Goal: Information Seeking & Learning: Learn about a topic

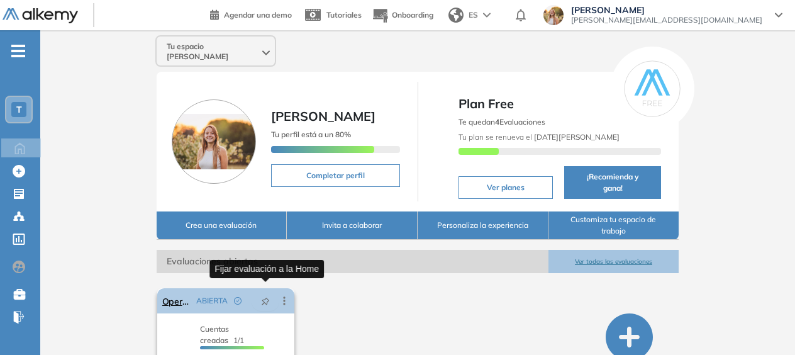
scroll to position [92, 0]
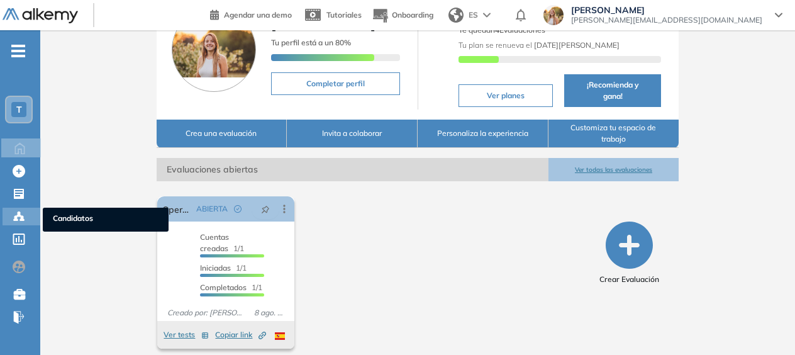
click at [19, 215] on icon at bounding box center [19, 216] width 4 height 3
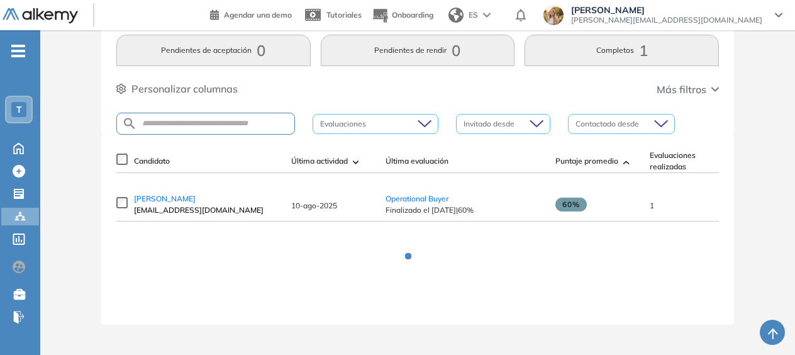
scroll to position [13, 0]
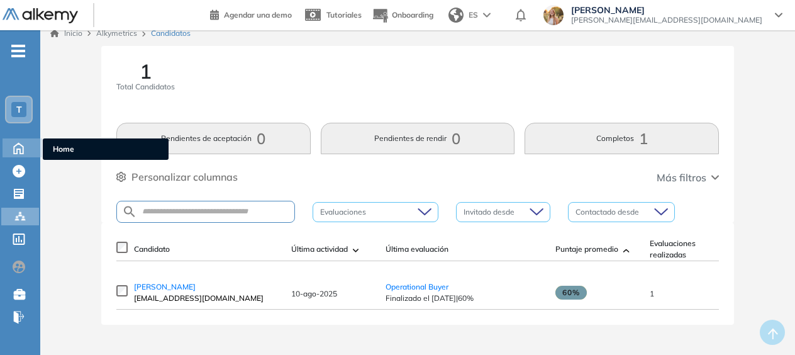
click at [19, 149] on icon at bounding box center [18, 148] width 9 height 11
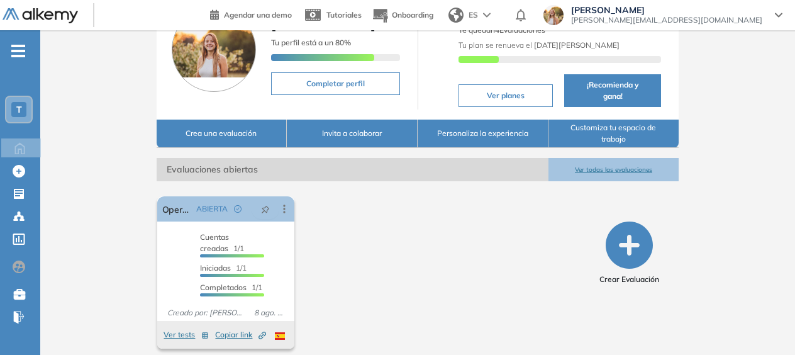
click at [610, 158] on button "Ver todas las evaluaciones" at bounding box center [614, 169] width 131 height 23
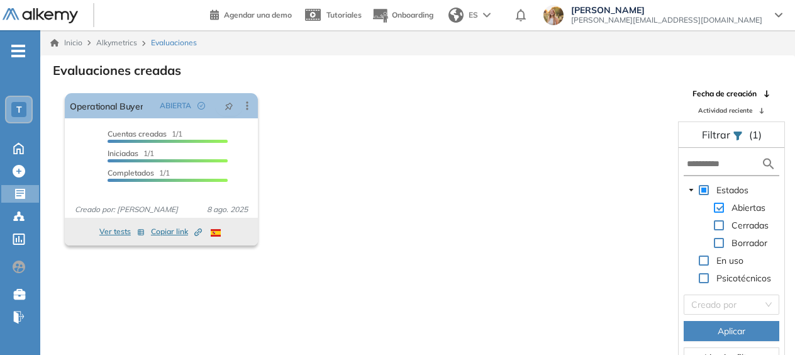
click at [721, 204] on span at bounding box center [719, 208] width 10 height 10
click at [726, 222] on div "Cerradas" at bounding box center [727, 227] width 87 height 18
click at [718, 223] on span at bounding box center [719, 225] width 10 height 10
click at [707, 330] on button "Aplicar" at bounding box center [732, 331] width 96 height 20
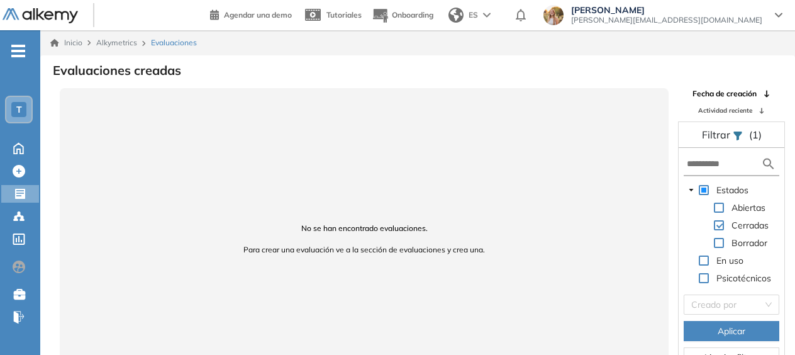
click at [719, 207] on span at bounding box center [719, 208] width 10 height 10
click at [720, 222] on span at bounding box center [719, 225] width 10 height 10
click at [715, 325] on button "Aplicar" at bounding box center [732, 331] width 96 height 20
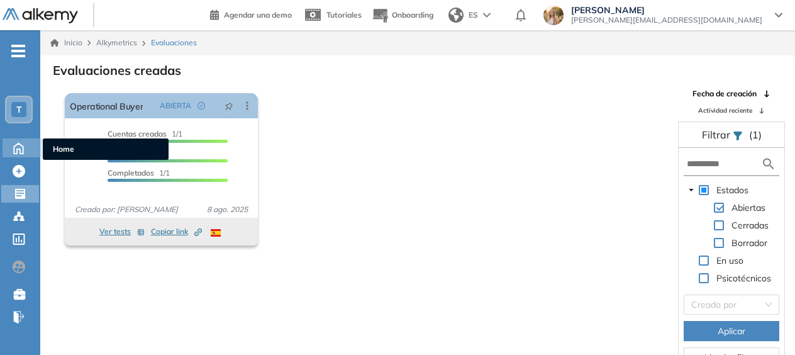
click at [20, 140] on icon at bounding box center [19, 147] width 22 height 15
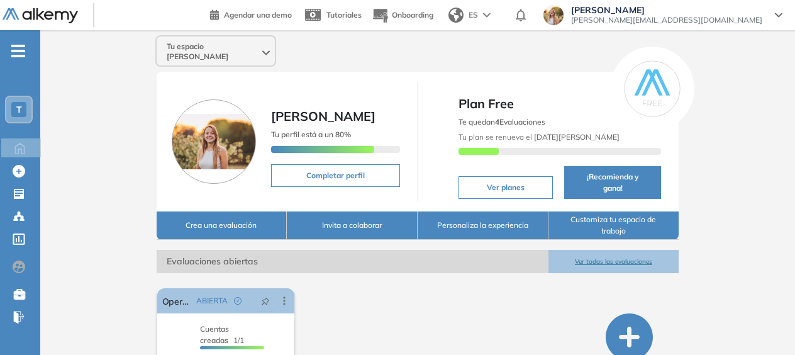
scroll to position [92, 0]
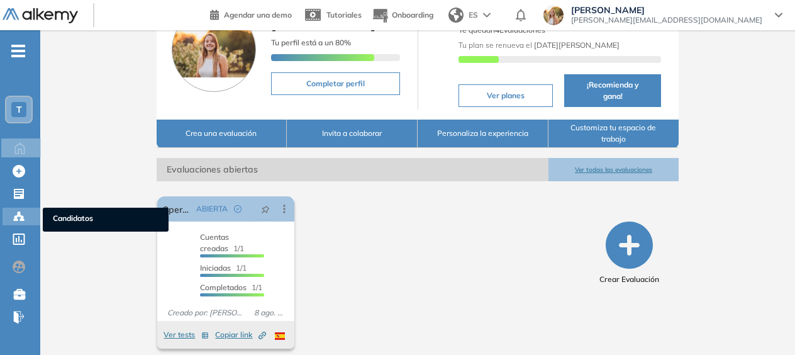
click at [25, 220] on icon at bounding box center [19, 216] width 13 height 13
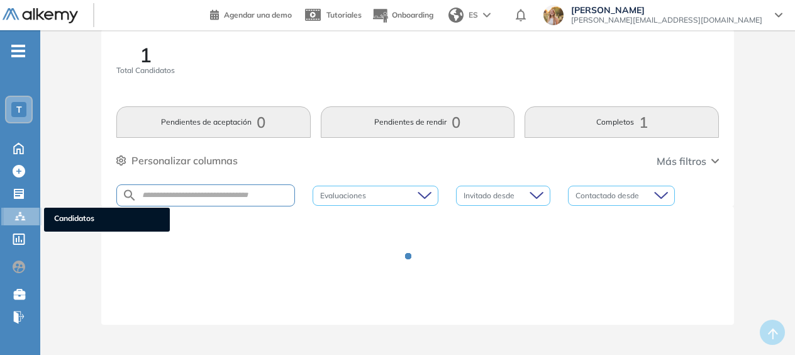
scroll to position [25, 0]
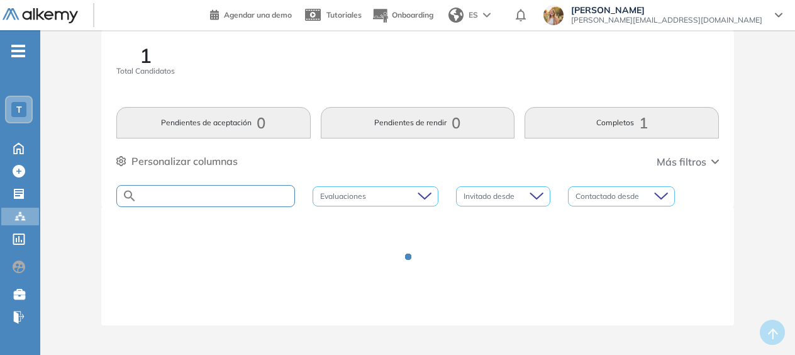
click at [232, 199] on input "text" at bounding box center [215, 195] width 157 height 9
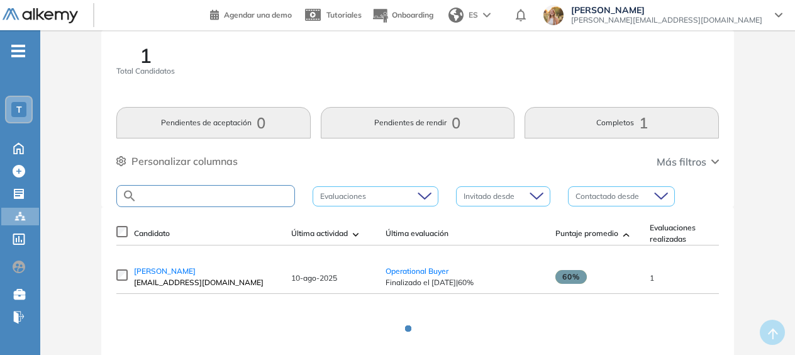
scroll to position [13, 0]
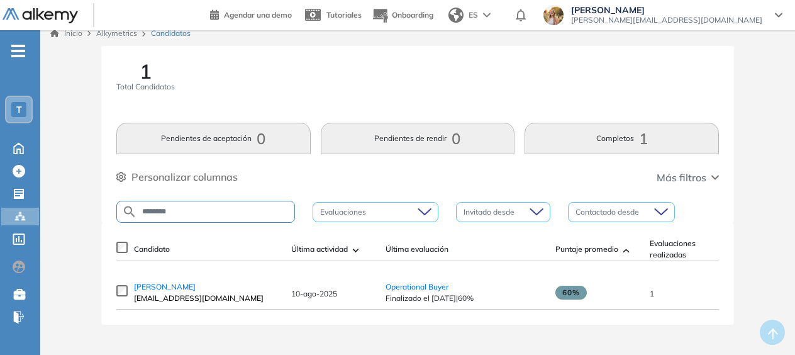
type input "********"
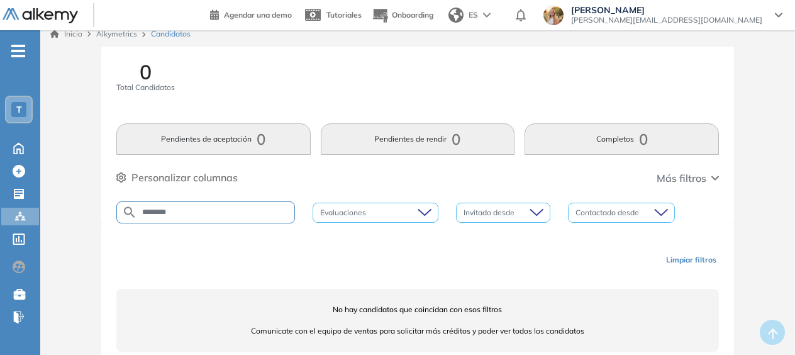
scroll to position [0, 0]
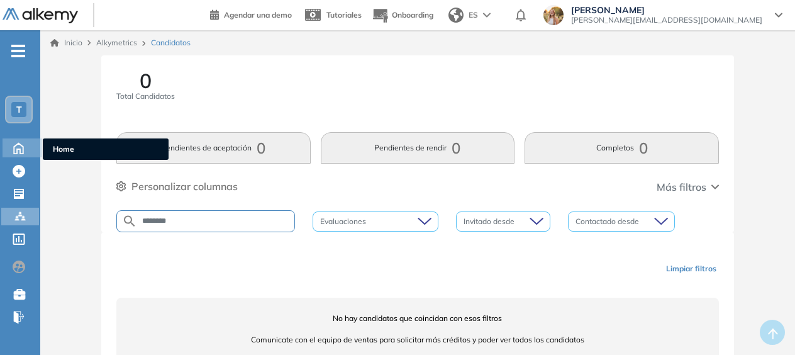
click at [28, 146] on icon at bounding box center [19, 147] width 22 height 15
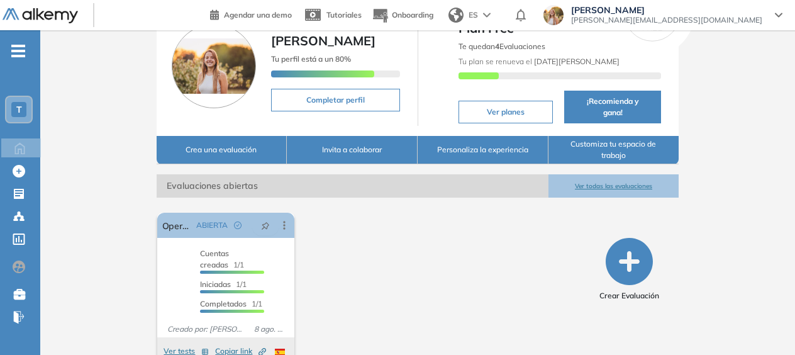
scroll to position [92, 0]
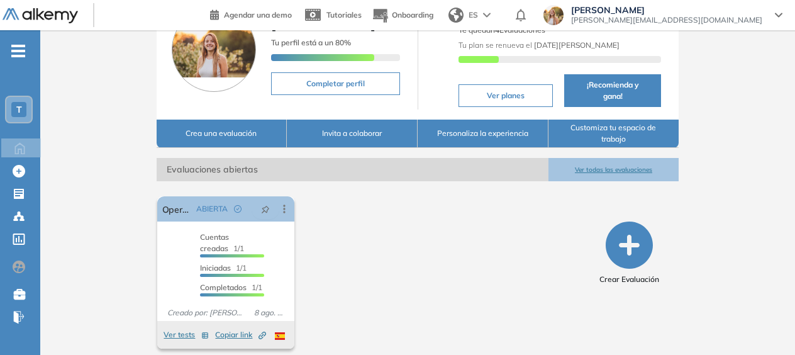
click at [609, 158] on button "Ver todas las evaluaciones" at bounding box center [614, 169] width 131 height 23
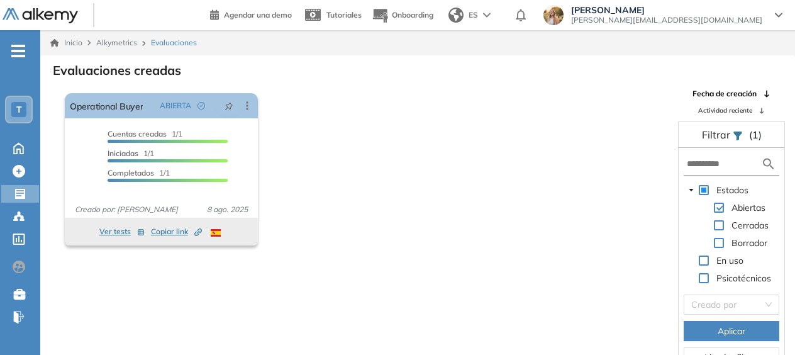
click at [25, 116] on div "T" at bounding box center [18, 109] width 15 height 15
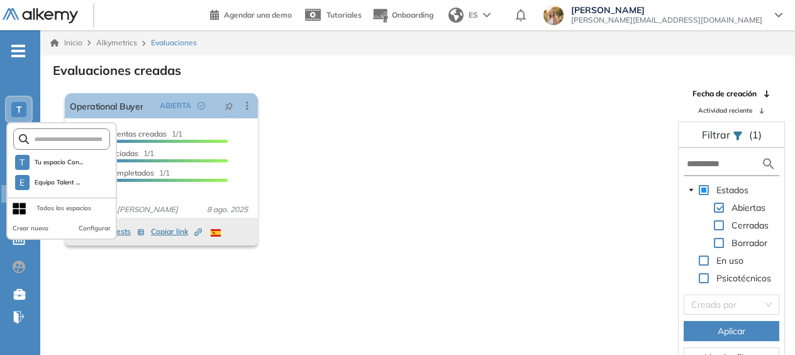
click at [355, 146] on div "El proctoring será activado ¡Importante!: Los usuarios que ya realizaron la eva…" at bounding box center [364, 169] width 609 height 162
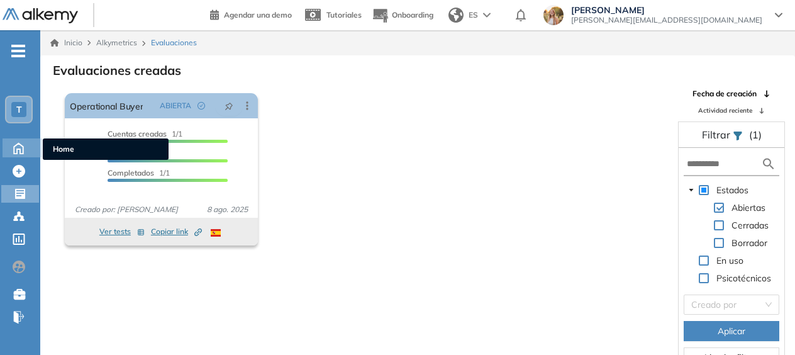
click at [18, 143] on icon at bounding box center [18, 148] width 9 height 11
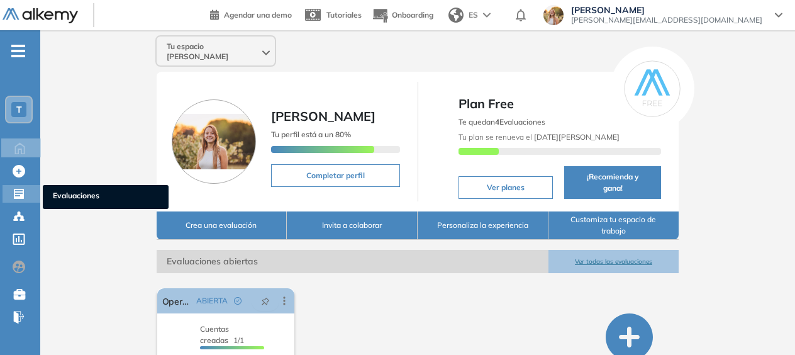
click at [22, 186] on div at bounding box center [20, 192] width 15 height 15
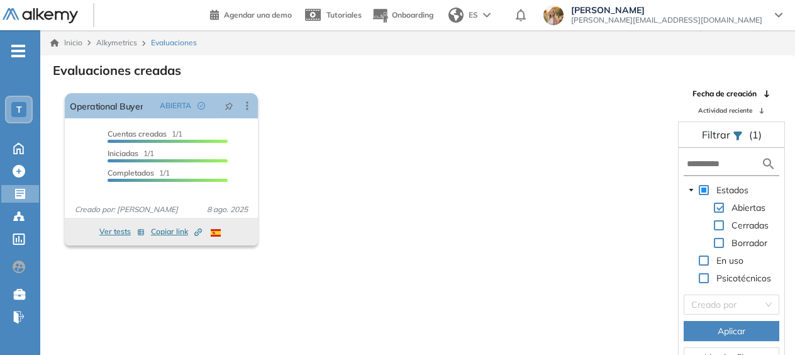
click at [16, 105] on span "T" at bounding box center [19, 109] width 6 height 10
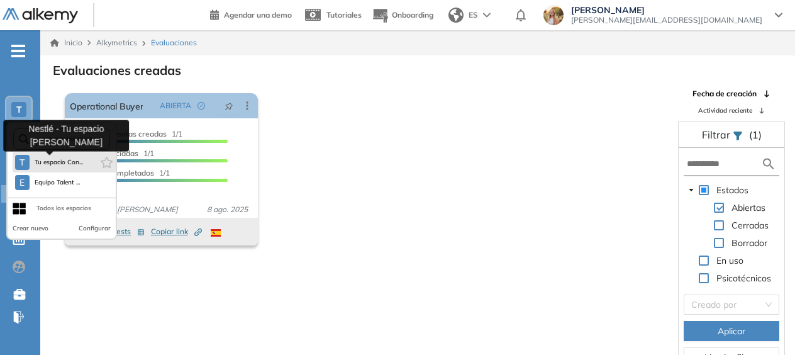
click at [78, 162] on span "Tu espacio Con..." at bounding box center [59, 162] width 49 height 10
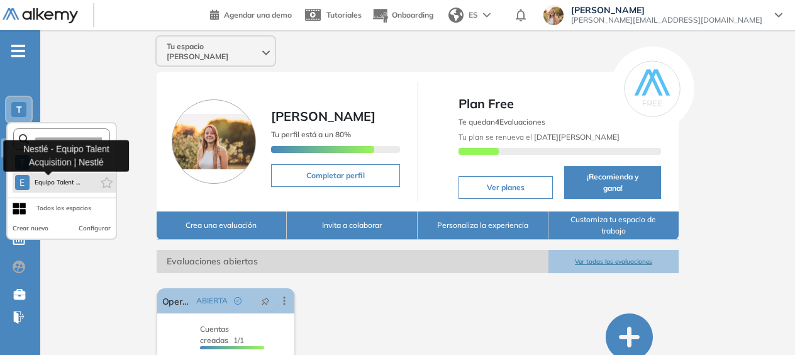
click at [50, 189] on button "E Equipo Talent ..." at bounding box center [47, 182] width 65 height 15
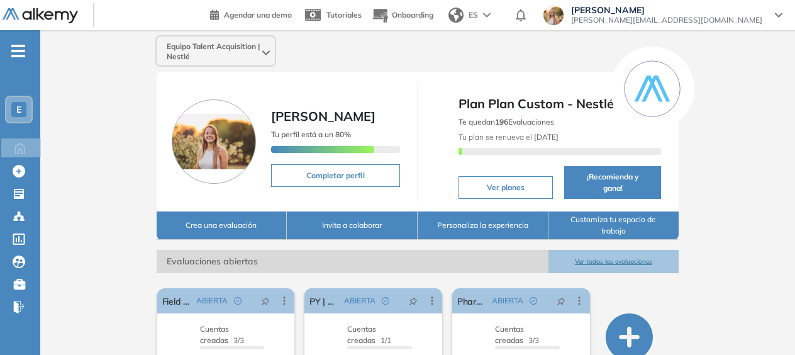
scroll to position [189, 0]
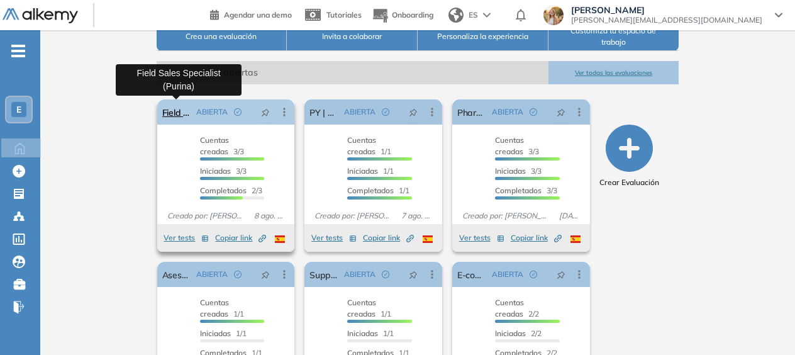
click at [166, 115] on link "Field Sales Specialist (Purina)" at bounding box center [177, 111] width 30 height 25
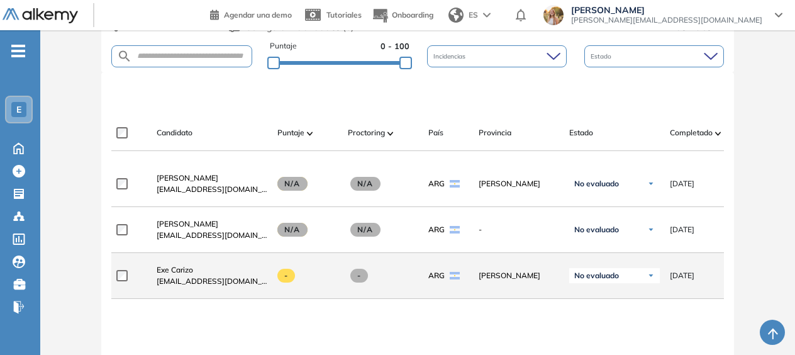
scroll to position [315, 0]
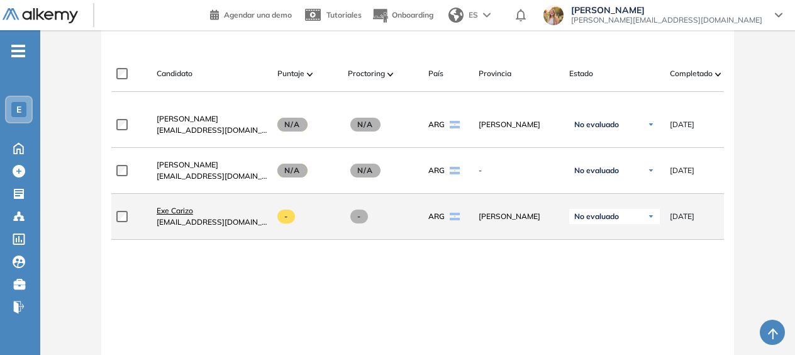
click at [174, 210] on span "Exe Carizo" at bounding box center [175, 210] width 36 height 9
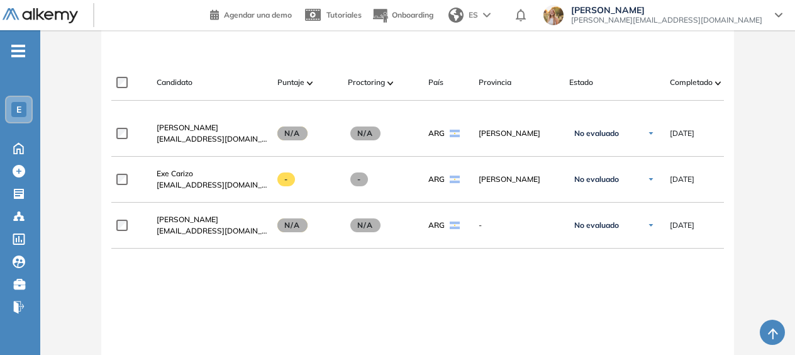
scroll to position [315, 0]
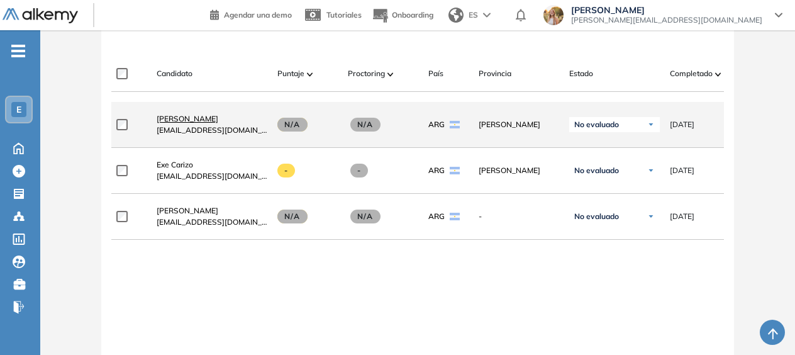
click at [204, 123] on span "[PERSON_NAME]" at bounding box center [188, 118] width 62 height 9
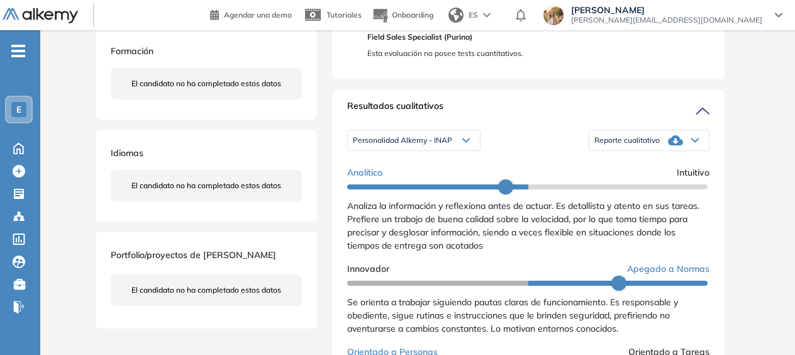
scroll to position [189, 0]
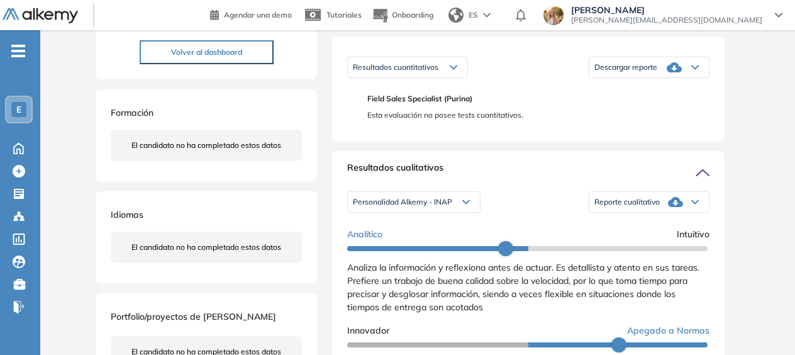
click at [422, 207] on span "Personalidad Alkemy - INAP" at bounding box center [402, 202] width 99 height 10
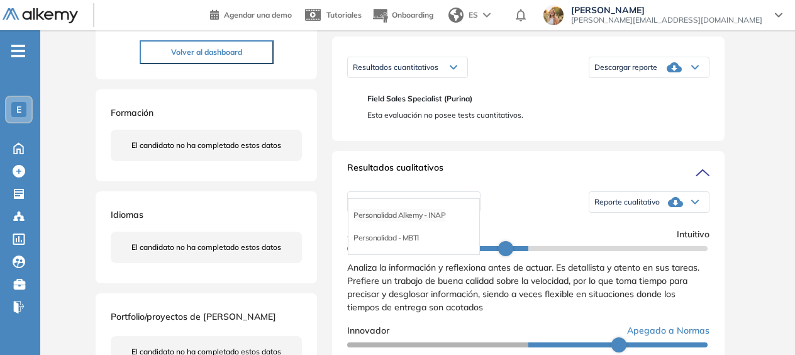
click at [418, 222] on li "Personalidad Alkemy - INAP" at bounding box center [400, 215] width 92 height 13
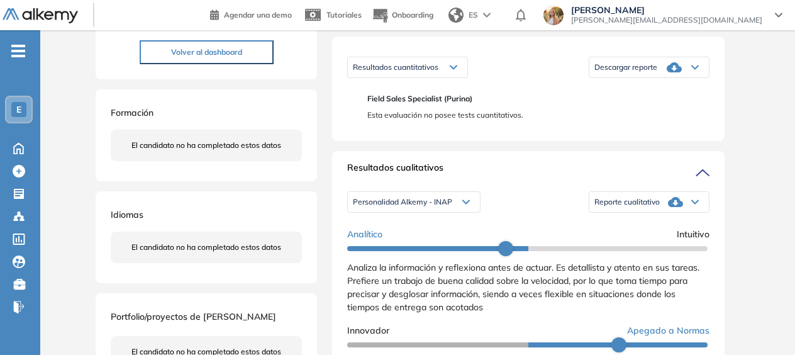
click at [625, 72] on span "Descargar reporte" at bounding box center [626, 67] width 63 height 10
click at [622, 87] on li "Descargar informe completo" at bounding box center [641, 80] width 93 height 13
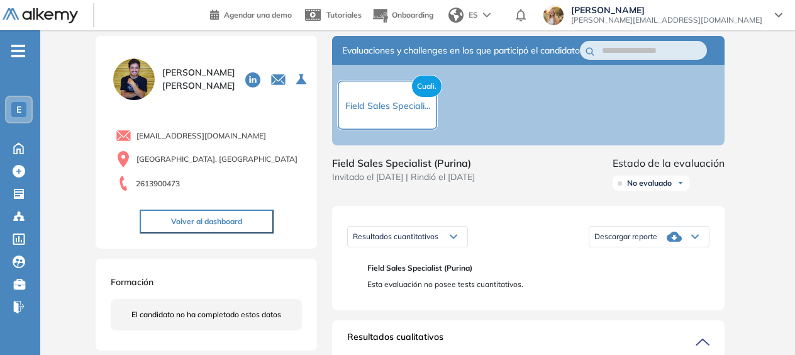
scroll to position [0, 0]
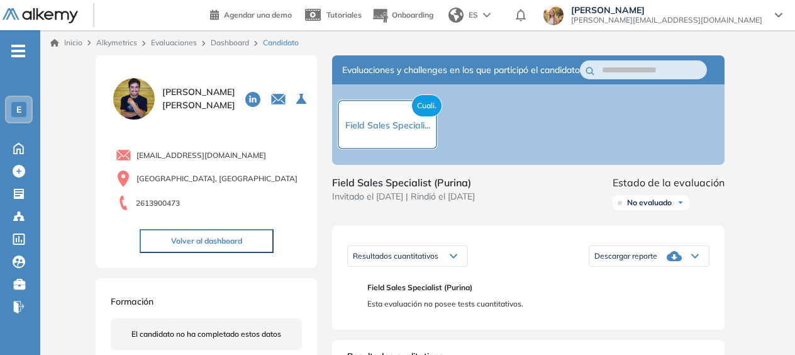
click at [655, 261] on span "Descargar reporte" at bounding box center [626, 256] width 63 height 10
click at [549, 252] on div "Resultados cuantitativos Resultados cuantitativos Descargar reporte Descargar i…" at bounding box center [528, 277] width 393 height 104
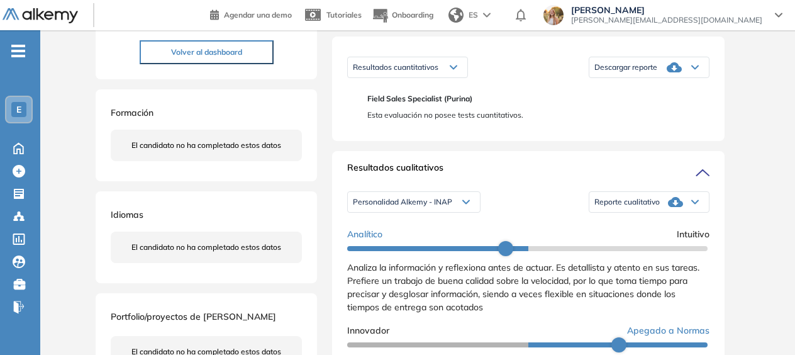
click at [615, 207] on span "Reporte cualitativo" at bounding box center [627, 202] width 65 height 10
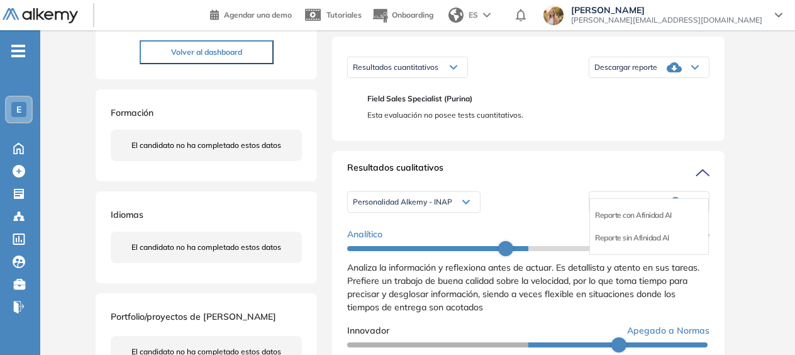
click at [554, 202] on div "Personalidad Alkemy - INAP Personalidad Alkemy - INAP Personalidad - MBTI Repor…" at bounding box center [528, 201] width 362 height 31
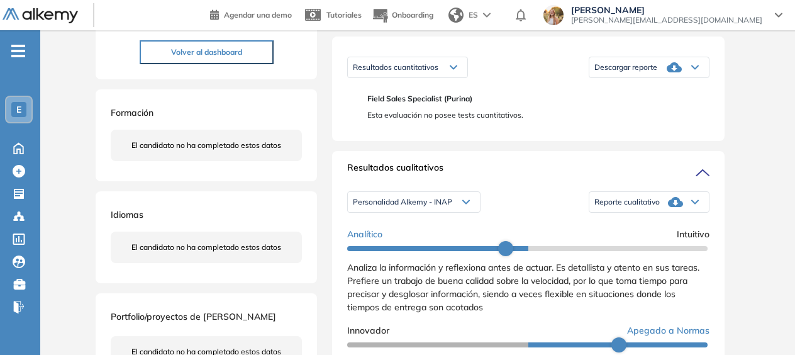
click at [452, 207] on span "Personalidad Alkemy - INAP" at bounding box center [402, 202] width 99 height 10
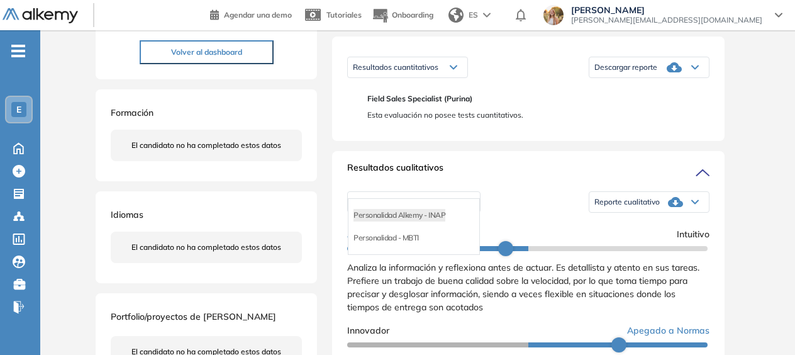
click at [540, 210] on div "Personalidad Alkemy - INAP Personalidad Alkemy - INAP Personalidad - MBTI Repor…" at bounding box center [528, 201] width 362 height 31
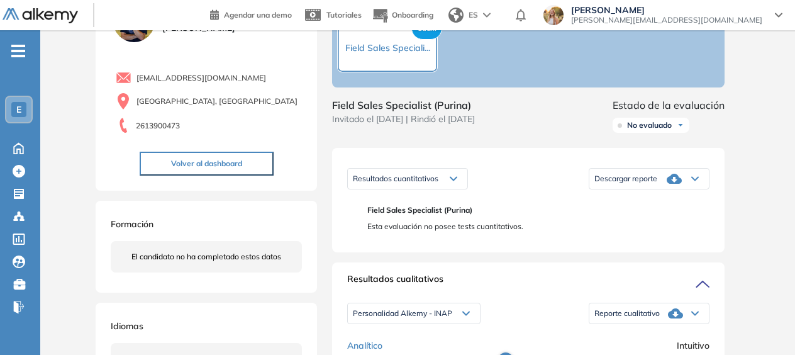
scroll to position [0, 0]
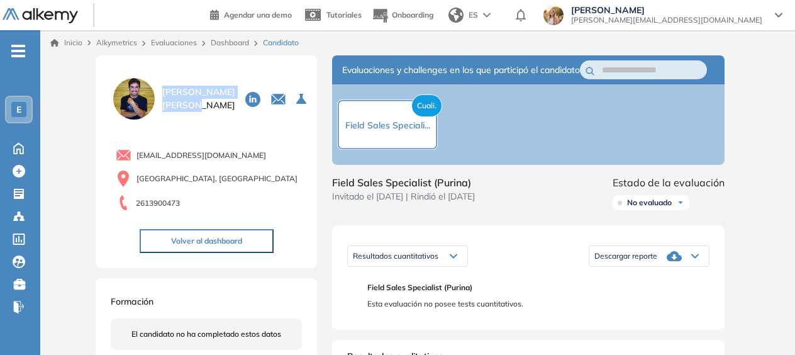
drag, startPoint x: 162, startPoint y: 85, endPoint x: 203, endPoint y: 107, distance: 47.0
click at [203, 107] on div "[PERSON_NAME] 0 . Field Sales Specialist (Purina) 1 . PY | Psicotécnico NO Come…" at bounding box center [206, 99] width 191 height 47
drag, startPoint x: 203, startPoint y: 107, endPoint x: 210, endPoint y: 140, distance: 33.4
click at [210, 140] on div "[EMAIL_ADDRESS][DOMAIN_NAME] [GEOGRAPHIC_DATA], [GEOGRAPHIC_DATA] 2613900473 Vo…" at bounding box center [206, 192] width 191 height 121
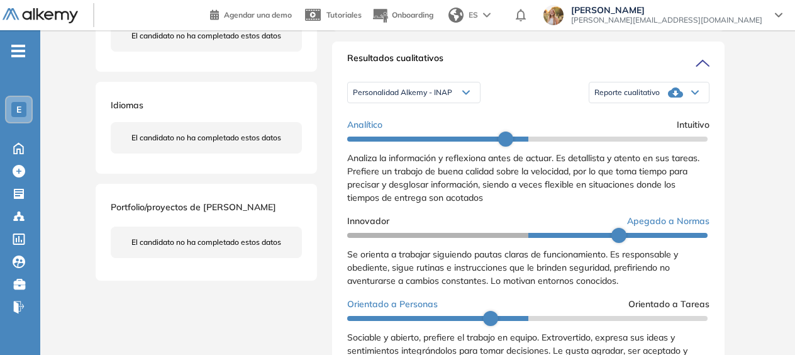
scroll to position [315, 0]
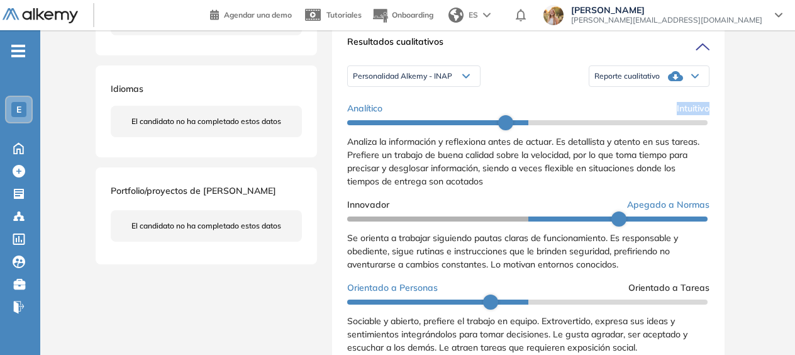
drag, startPoint x: 668, startPoint y: 122, endPoint x: 710, endPoint y: 121, distance: 42.8
click at [710, 121] on div "Resultados cualitativos Personalidad Alkemy - INAP Personalidad Alkemy - INAP P…" at bounding box center [528, 196] width 393 height 342
click at [352, 115] on span "Analítico" at bounding box center [364, 108] width 35 height 13
drag, startPoint x: 341, startPoint y: 120, endPoint x: 392, endPoint y: 121, distance: 51.0
click at [392, 121] on div "Resultados cualitativos Personalidad Alkemy - INAP Personalidad Alkemy - INAP P…" at bounding box center [528, 196] width 393 height 342
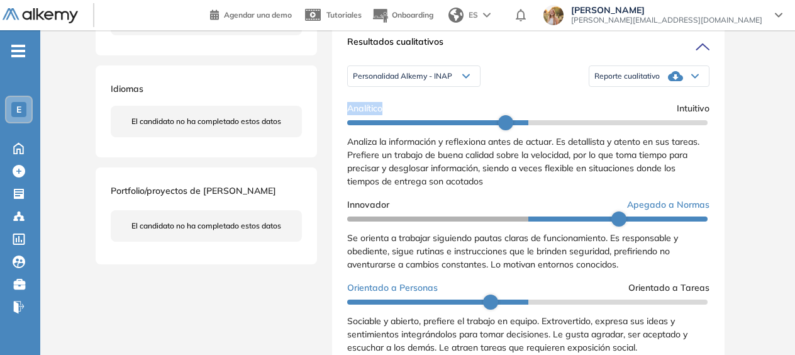
click at [433, 115] on div "Analítico Intuitivo" at bounding box center [528, 108] width 362 height 13
drag, startPoint x: 539, startPoint y: 85, endPoint x: 526, endPoint y: 90, distance: 13.6
click at [539, 85] on div "Personalidad Alkemy - INAP Personalidad Alkemy - INAP Personalidad - MBTI Repor…" at bounding box center [528, 75] width 362 height 31
drag, startPoint x: 344, startPoint y: 150, endPoint x: 547, endPoint y: 153, distance: 202.6
click at [547, 153] on div "Resultados cualitativos Personalidad Alkemy - INAP Personalidad Alkemy - INAP P…" at bounding box center [528, 196] width 393 height 342
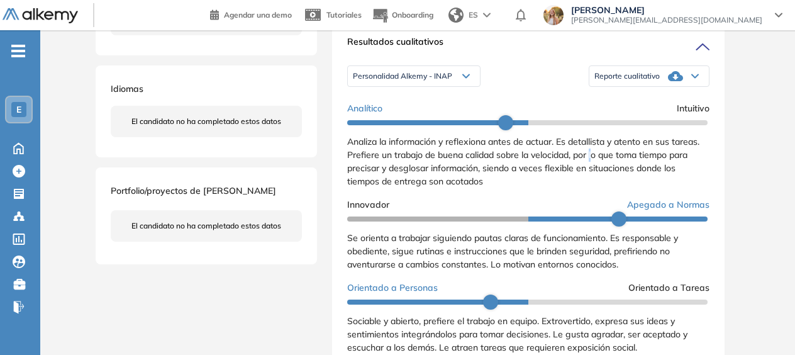
drag, startPoint x: 547, startPoint y: 153, endPoint x: 595, endPoint y: 165, distance: 49.3
click at [595, 165] on span "Analiza la información y reflexiona antes de actuar. Es detallista y atento en …" at bounding box center [523, 161] width 352 height 51
drag, startPoint x: 595, startPoint y: 165, endPoint x: 647, endPoint y: 152, distance: 53.7
click at [647, 152] on div "Analiza la información y reflexiona antes de actuar. Es detallista y atento en …" at bounding box center [528, 161] width 362 height 53
drag, startPoint x: 647, startPoint y: 152, endPoint x: 632, endPoint y: 177, distance: 29.4
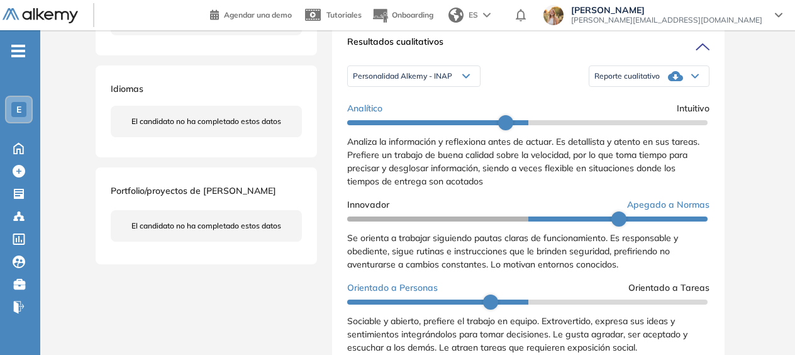
click at [632, 177] on span "Analiza la información y reflexiona antes de actuar. Es detallista y atento en …" at bounding box center [523, 161] width 352 height 51
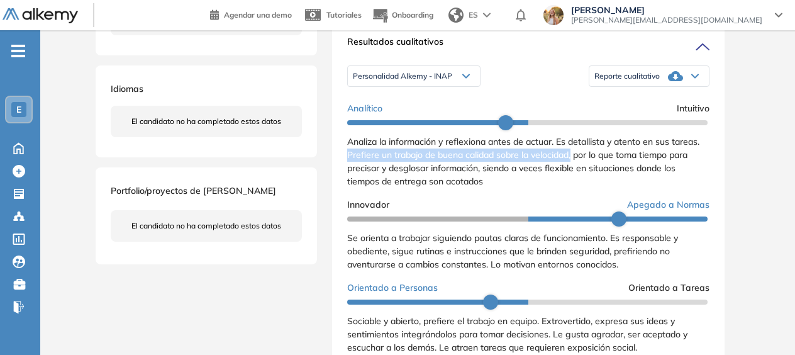
drag, startPoint x: 575, startPoint y: 169, endPoint x: 330, endPoint y: 165, distance: 244.8
click at [330, 165] on div "Evaluaciones y challenges en los que participó el candidato Cuali. Field Sales …" at bounding box center [528, 236] width 423 height 991
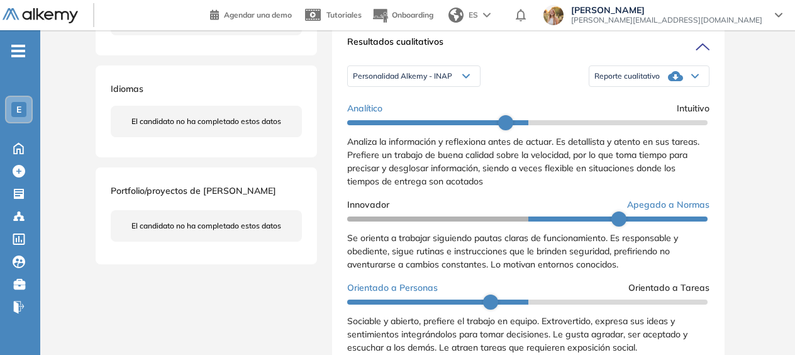
click at [634, 171] on span "Analiza la información y reflexiona antes de actuar. Es detallista y atento en …" at bounding box center [523, 161] width 352 height 51
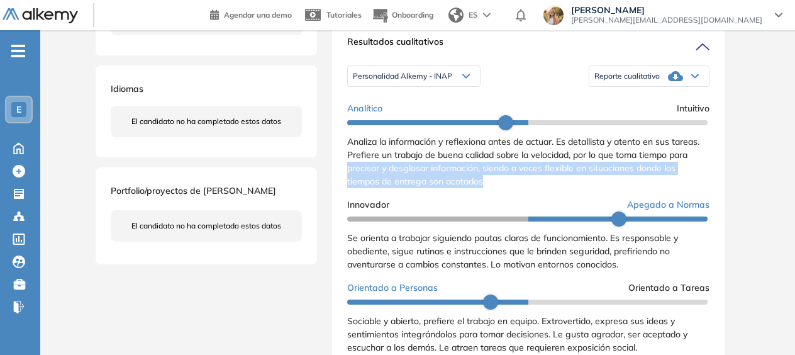
drag, startPoint x: 409, startPoint y: 183, endPoint x: 498, endPoint y: 188, distance: 89.5
click at [498, 188] on div "Resultados cualitativos Personalidad Alkemy - INAP Personalidad Alkemy - INAP P…" at bounding box center [528, 196] width 393 height 342
drag, startPoint x: 498, startPoint y: 188, endPoint x: 521, endPoint y: 201, distance: 26.6
click at [521, 201] on div "Analítico Intuitivo Analiza la información y reflexiona antes de actuar. Es det…" at bounding box center [528, 263] width 362 height 332
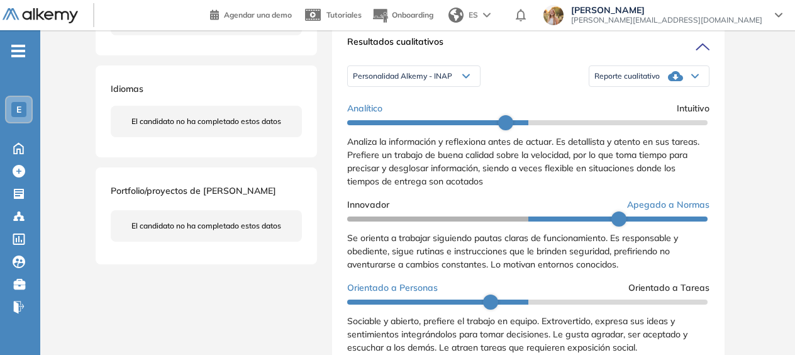
click at [435, 156] on span "Analiza la información y reflexiona antes de actuar. Es detallista y atento en …" at bounding box center [523, 161] width 352 height 51
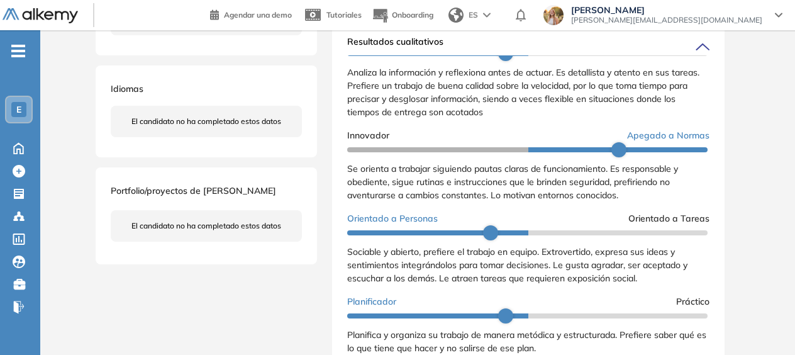
scroll to position [72, 0]
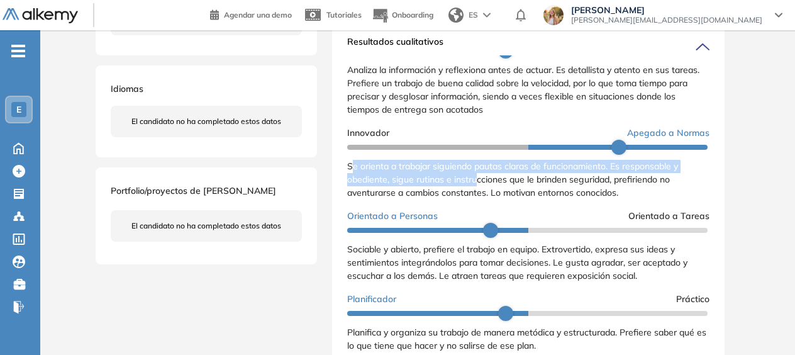
drag, startPoint x: 351, startPoint y: 182, endPoint x: 476, endPoint y: 197, distance: 126.1
click at [476, 197] on span "Se orienta a trabajar siguiendo pautas claras de funcionamiento. Es responsable…" at bounding box center [512, 179] width 331 height 38
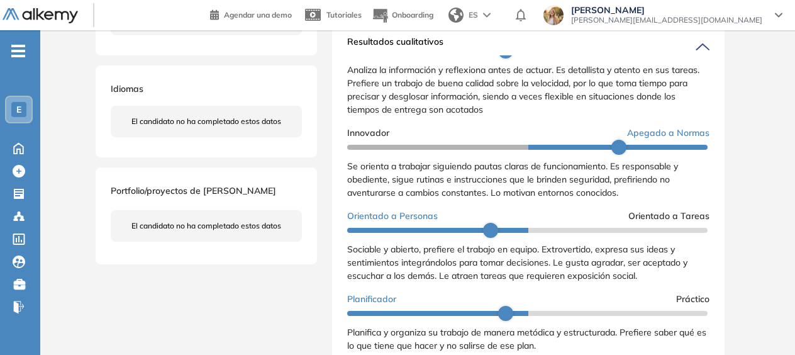
drag, startPoint x: 477, startPoint y: 196, endPoint x: 549, endPoint y: 201, distance: 71.9
click at [549, 198] on span "Se orienta a trabajar siguiendo pautas claras de funcionamiento. Es responsable…" at bounding box center [512, 179] width 331 height 38
drag, startPoint x: 488, startPoint y: 206, endPoint x: 624, endPoint y: 206, distance: 135.9
click at [624, 199] on div "Se orienta a trabajar siguiendo pautas claras de funcionamiento. Es responsable…" at bounding box center [528, 180] width 362 height 40
drag, startPoint x: 624, startPoint y: 206, endPoint x: 537, endPoint y: 190, distance: 89.0
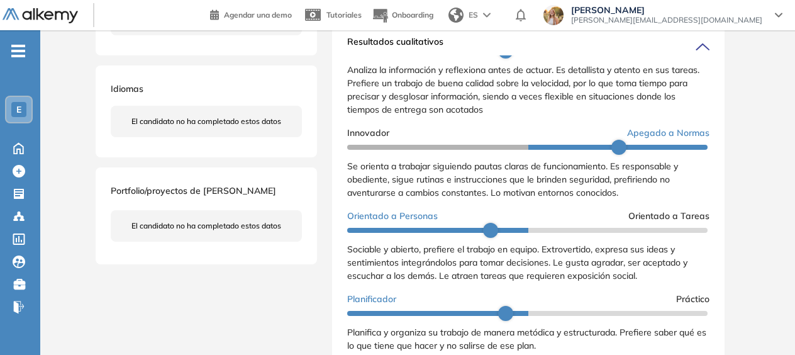
click at [537, 190] on span "Se orienta a trabajar siguiendo pautas claras de funcionamiento. Es responsable…" at bounding box center [512, 179] width 331 height 38
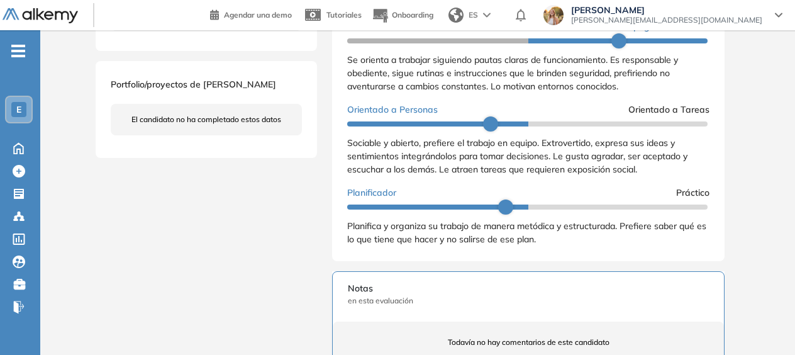
scroll to position [441, 0]
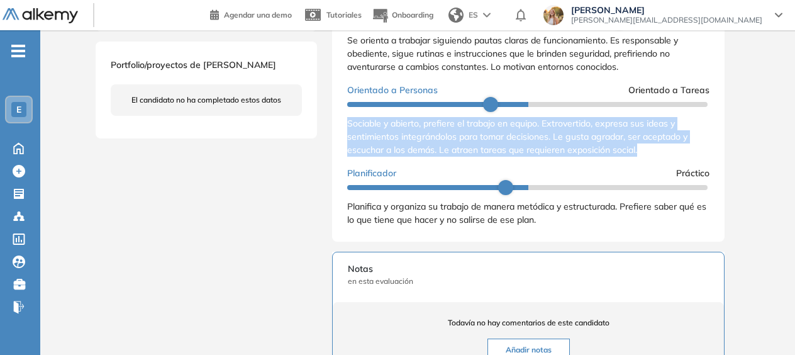
drag, startPoint x: 354, startPoint y: 138, endPoint x: 663, endPoint y: 156, distance: 310.2
click at [663, 156] on div "Sociable y abierto, prefiere el trabajo en equipo. Extrovertido, expresa sus id…" at bounding box center [528, 137] width 362 height 40
click at [548, 154] on span "Sociable y abierto, prefiere el trabajo en equipo. Extrovertido, expresa sus id…" at bounding box center [517, 137] width 340 height 38
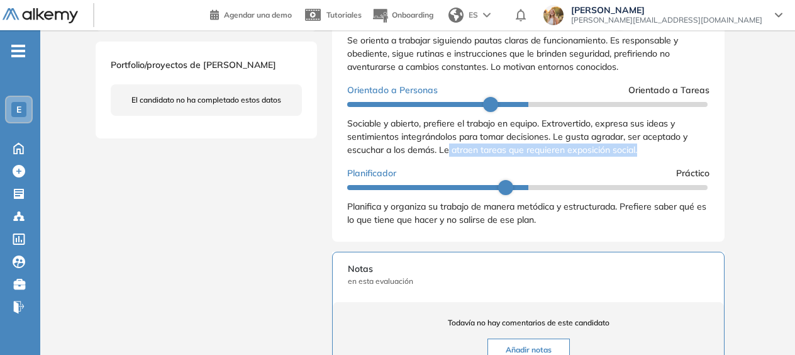
drag, startPoint x: 450, startPoint y: 159, endPoint x: 644, endPoint y: 166, distance: 193.9
click at [644, 157] on div "Sociable y abierto, prefiere el trabajo en equipo. Extrovertido, expresa sus id…" at bounding box center [528, 137] width 362 height 40
click at [442, 138] on span "Sociable y abierto, prefiere el trabajo en equipo. Extrovertido, expresa sus id…" at bounding box center [517, 137] width 340 height 38
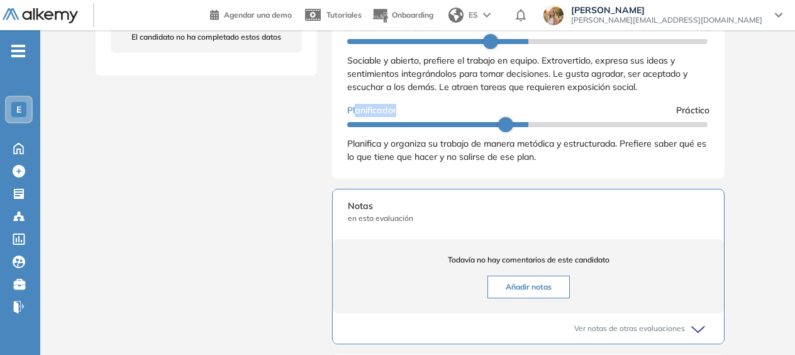
drag, startPoint x: 370, startPoint y: 120, endPoint x: 396, endPoint y: 117, distance: 26.6
click at [396, 117] on span "Planificador" at bounding box center [371, 110] width 49 height 13
drag, startPoint x: 396, startPoint y: 117, endPoint x: 464, endPoint y: 154, distance: 77.1
click at [464, 154] on span "Planifica y organiza su trabajo de manera metódica y estructurada. Prefiere sab…" at bounding box center [526, 150] width 359 height 25
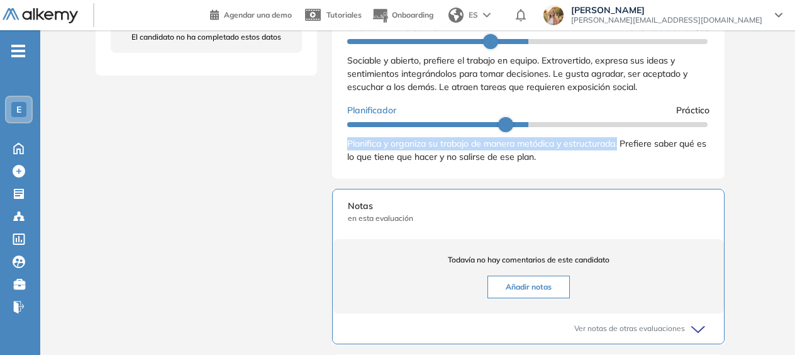
drag, startPoint x: 344, startPoint y: 155, endPoint x: 622, endPoint y: 155, distance: 278.8
click at [622, 155] on div "Resultados cualitativos Personalidad Alkemy - INAP Personalidad Alkemy - INAP P…" at bounding box center [528, 7] width 393 height 342
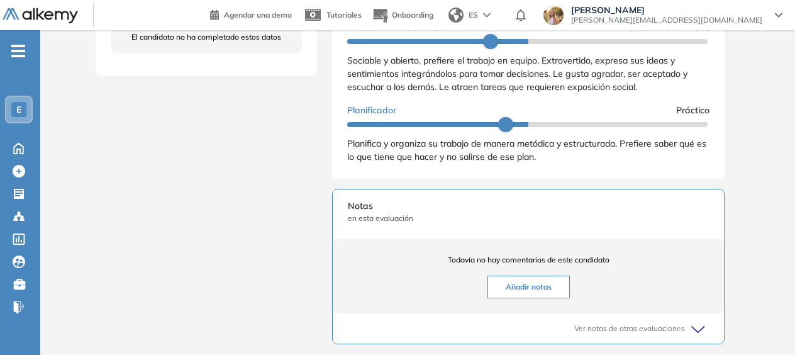
drag, startPoint x: 622, startPoint y: 155, endPoint x: 550, endPoint y: 174, distance: 75.0
click at [550, 164] on div "Planifica y organiza su trabajo de manera metódica y estructurada. Prefiere sab…" at bounding box center [528, 150] width 362 height 26
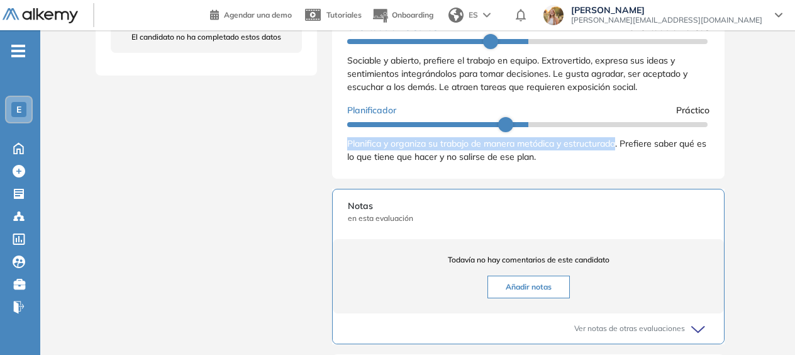
drag, startPoint x: 349, startPoint y: 154, endPoint x: 619, endPoint y: 155, distance: 270.6
click at [619, 155] on div "Resultados cualitativos Personalidad Alkemy - INAP Personalidad Alkemy - INAP P…" at bounding box center [528, 7] width 393 height 342
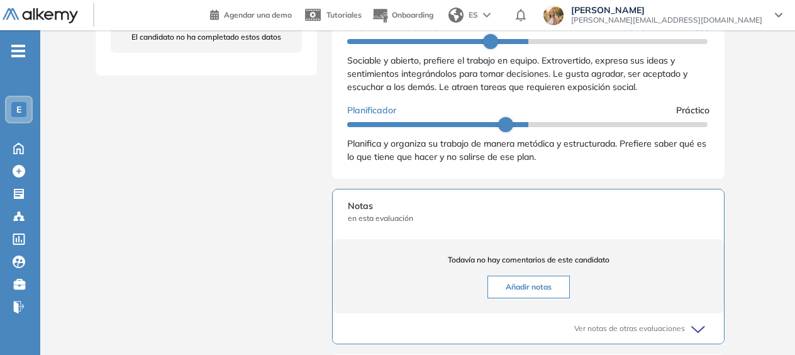
drag, startPoint x: 619, startPoint y: 155, endPoint x: 598, endPoint y: 175, distance: 29.4
click at [598, 164] on div "Planifica y organiza su trabajo de manera metódica y estructurada. Prefiere sab…" at bounding box center [528, 150] width 362 height 26
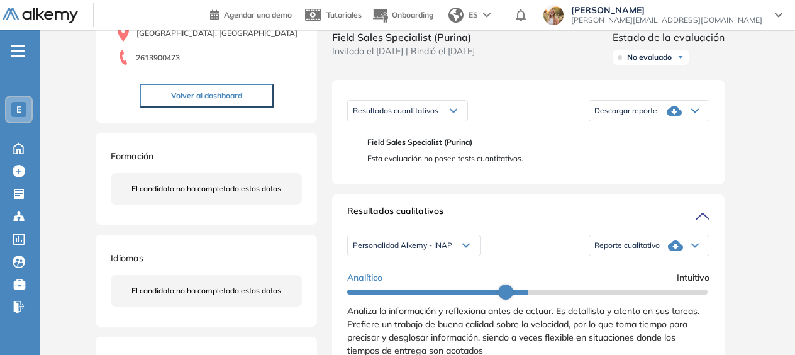
scroll to position [126, 0]
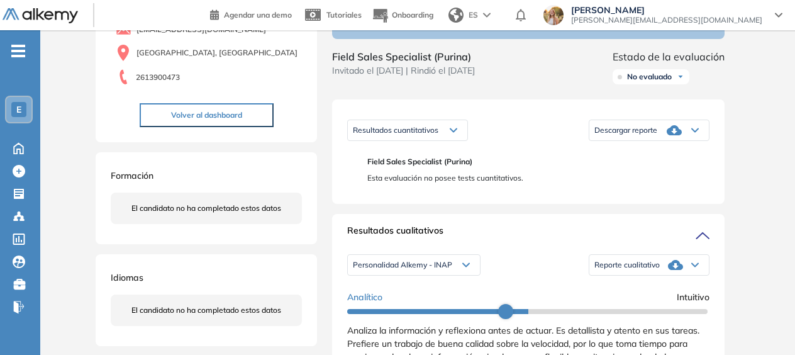
click at [468, 272] on div "Personalidad Alkemy - INAP" at bounding box center [414, 265] width 132 height 20
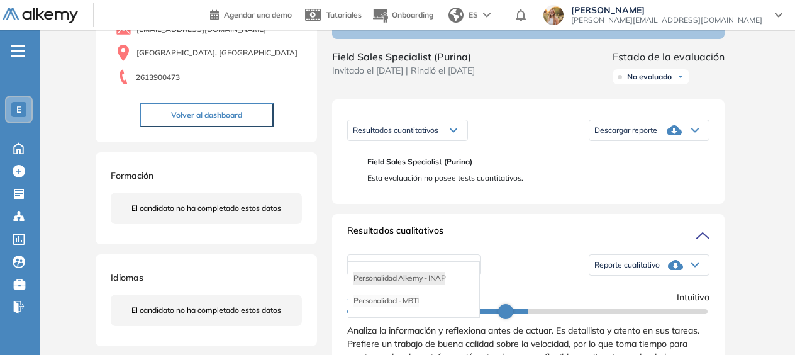
click at [417, 307] on li "Personalidad - MBTI" at bounding box center [386, 301] width 65 height 13
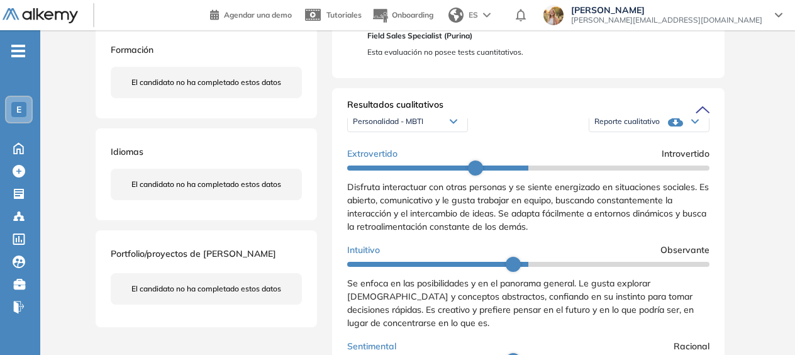
scroll to position [0, 0]
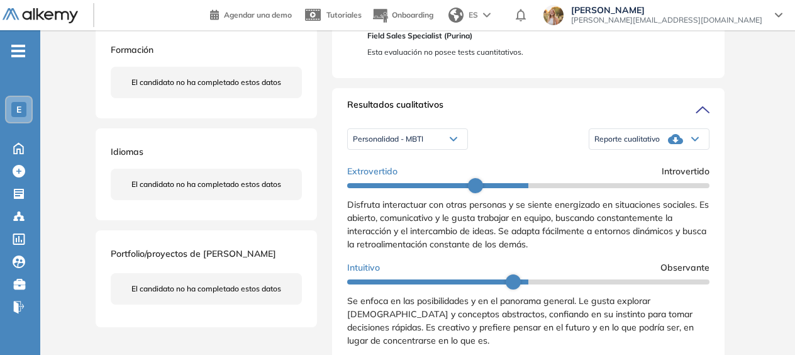
click at [451, 142] on icon at bounding box center [454, 139] width 8 height 5
click at [517, 118] on div "Resultados cualitativos" at bounding box center [528, 108] width 362 height 20
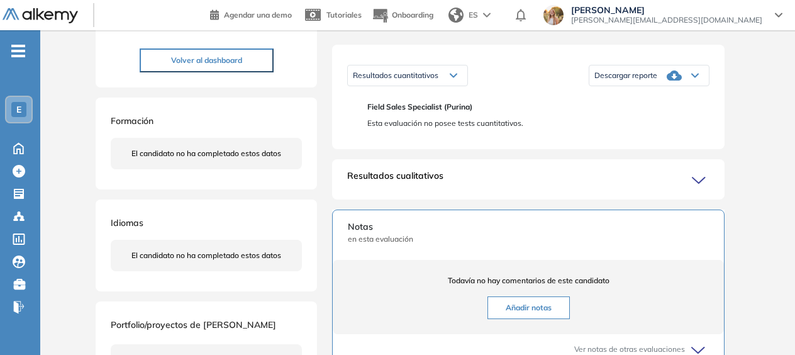
scroll to position [189, 0]
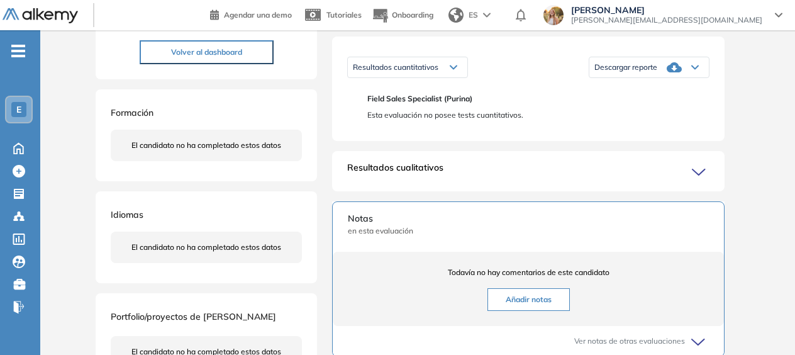
click at [691, 181] on div "Resultados cualitativos" at bounding box center [528, 171] width 362 height 20
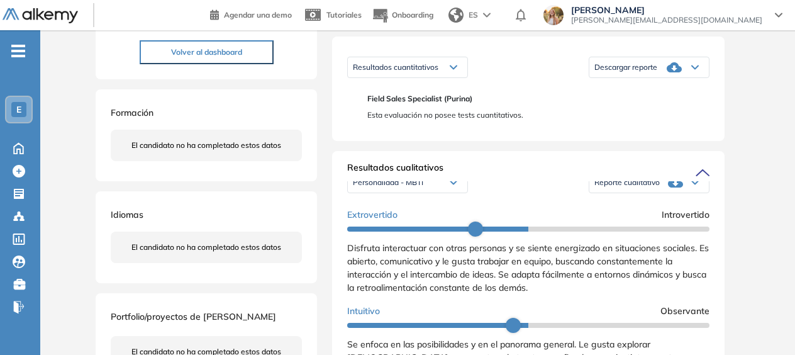
scroll to position [0, 0]
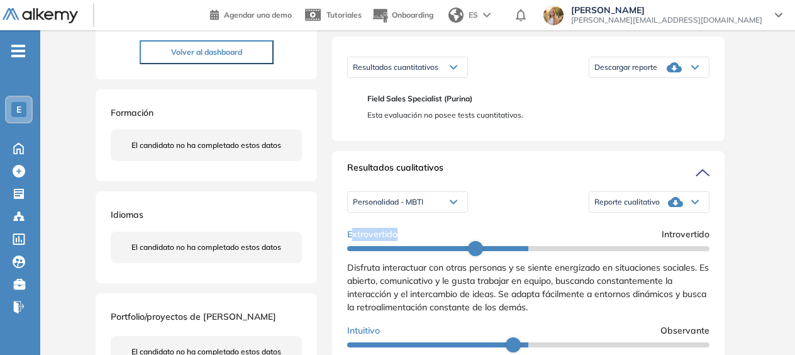
drag, startPoint x: 351, startPoint y: 246, endPoint x: 415, endPoint y: 248, distance: 64.2
click at [415, 241] on div "Extrovertido Introvertido" at bounding box center [528, 234] width 362 height 13
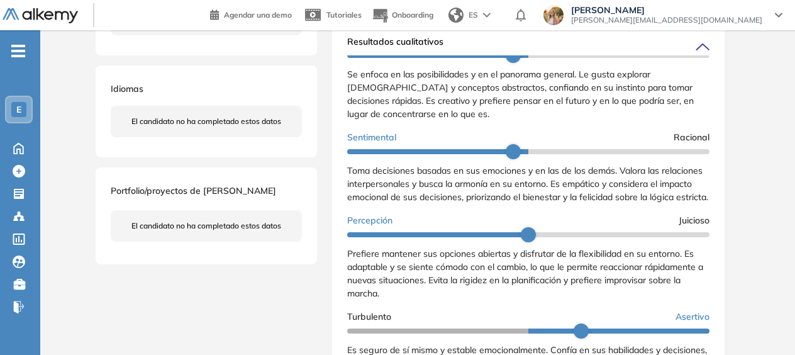
scroll to position [189, 0]
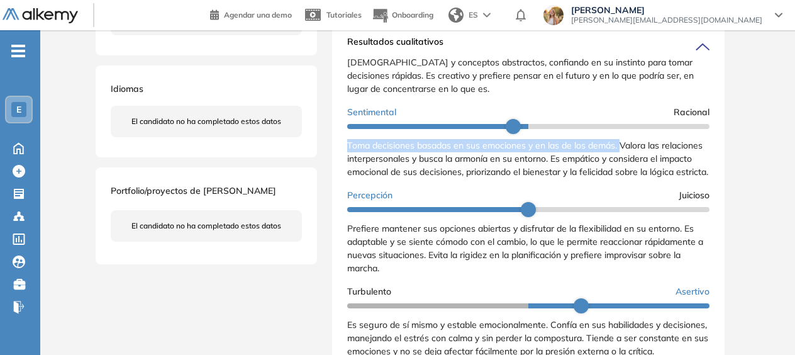
drag, startPoint x: 340, startPoint y: 154, endPoint x: 622, endPoint y: 159, distance: 282.0
click at [622, 159] on div "Resultados cualitativos Personalidad - MBTI Personalidad Alkemy - INAP Personal…" at bounding box center [528, 196] width 393 height 342
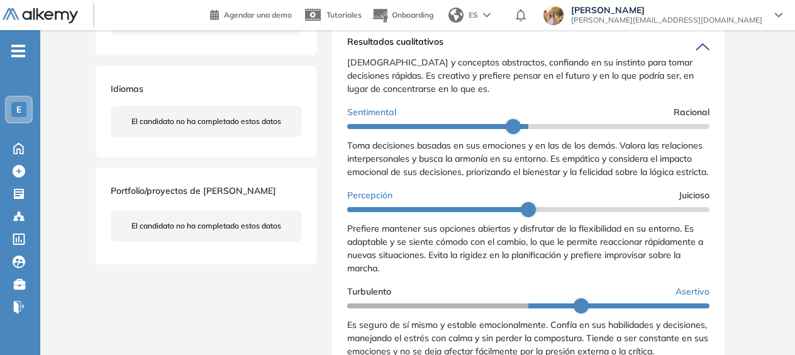
drag, startPoint x: 622, startPoint y: 159, endPoint x: 624, endPoint y: 175, distance: 16.6
click at [624, 175] on span "Toma decisiones basadas en sus emociones y en las de los demás. Valora las rela…" at bounding box center [527, 159] width 361 height 38
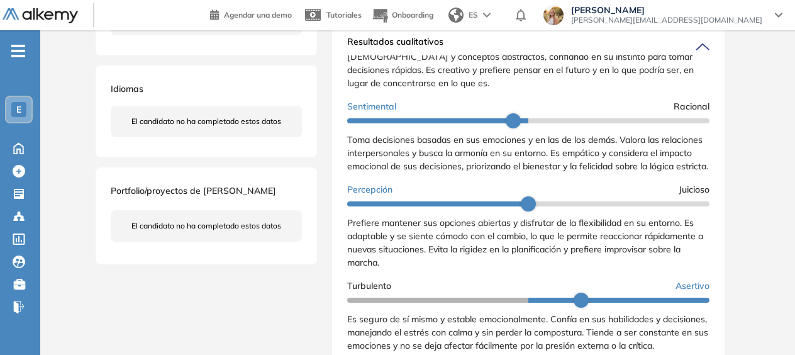
scroll to position [221, 0]
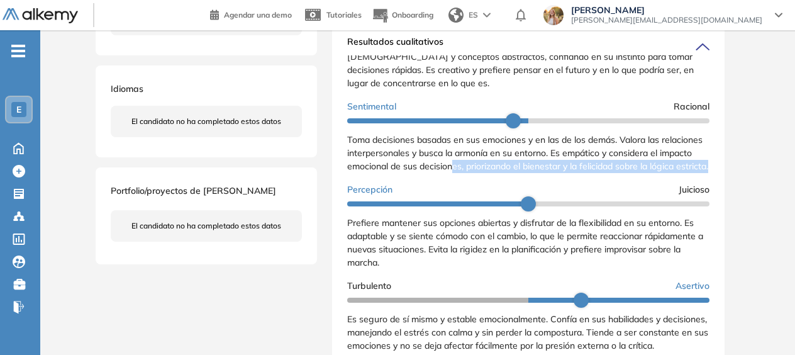
drag, startPoint x: 491, startPoint y: 152, endPoint x: 423, endPoint y: 162, distance: 68.8
click at [423, 162] on div "Toma decisiones basadas en sus emociones y en las de los demás. Valora las rela…" at bounding box center [528, 153] width 362 height 40
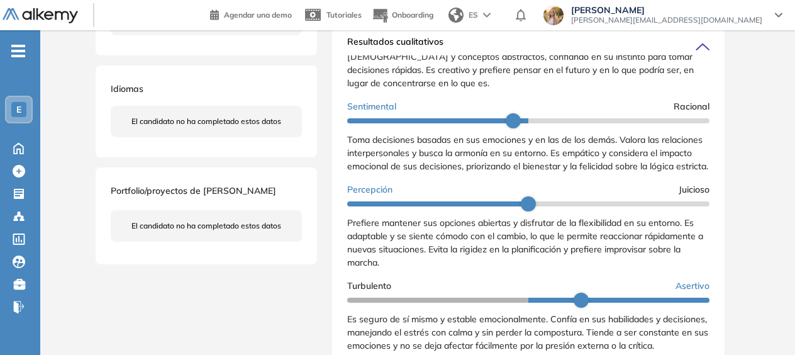
drag, startPoint x: 423, startPoint y: 162, endPoint x: 620, endPoint y: 143, distance: 198.5
click at [620, 143] on span "Toma decisiones basadas en sus emociones y en las de los demás. Valora las rela…" at bounding box center [527, 153] width 361 height 38
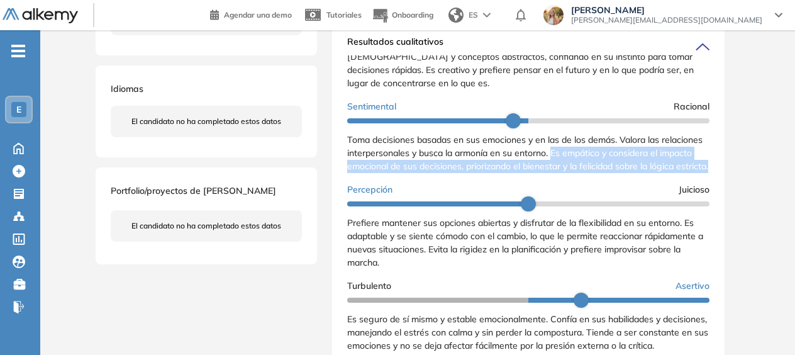
drag, startPoint x: 602, startPoint y: 143, endPoint x: 410, endPoint y: 167, distance: 192.8
click at [410, 167] on div "Toma decisiones basadas en sus emociones y en las de los demás. Valora las rela…" at bounding box center [528, 153] width 362 height 40
drag, startPoint x: 410, startPoint y: 167, endPoint x: 575, endPoint y: 157, distance: 164.6
click at [575, 157] on span "Toma decisiones basadas en sus emociones y en las de los demás. Valora las rela…" at bounding box center [527, 153] width 361 height 38
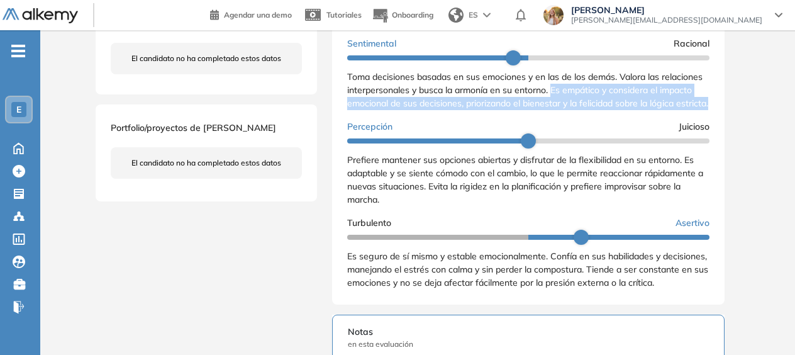
scroll to position [441, 0]
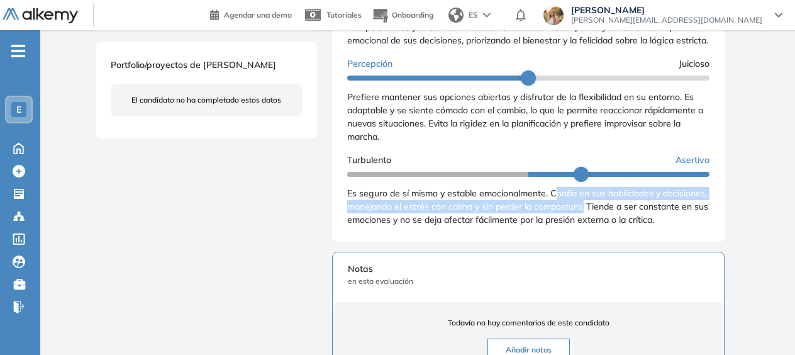
drag, startPoint x: 555, startPoint y: 189, endPoint x: 634, endPoint y: 204, distance: 80.1
click at [634, 204] on span "Es seguro de sí mismo y estable emocionalmente. Confía en sus habilidades y dec…" at bounding box center [527, 207] width 361 height 38
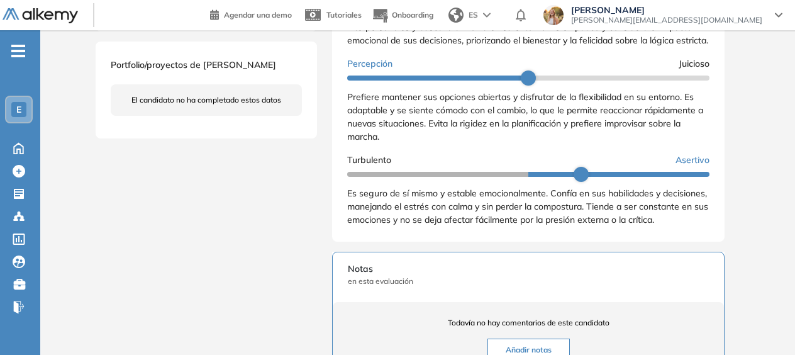
click at [506, 126] on span "Prefiere mantener sus opciones abiertas y disfrutar de la flexibilidad en su en…" at bounding box center [525, 116] width 356 height 51
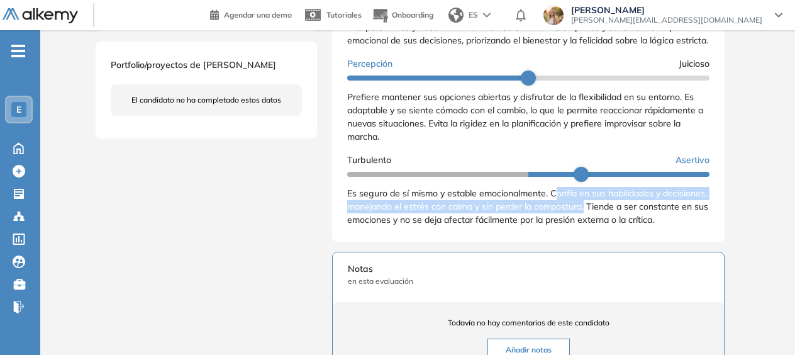
drag, startPoint x: 555, startPoint y: 188, endPoint x: 634, endPoint y: 206, distance: 80.8
click at [634, 206] on span "Es seguro de sí mismo y estable emocionalmente. Confía en sus habilidades y dec…" at bounding box center [527, 207] width 361 height 38
drag, startPoint x: 634, startPoint y: 206, endPoint x: 576, endPoint y: 203, distance: 58.0
click at [576, 203] on span "Es seguro de sí mismo y estable emocionalmente. Confía en sus habilidades y dec…" at bounding box center [527, 207] width 361 height 38
drag, startPoint x: 547, startPoint y: 189, endPoint x: 637, endPoint y: 208, distance: 91.2
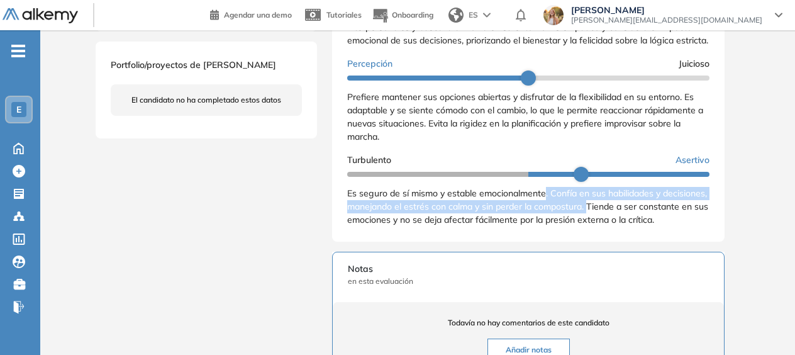
click at [637, 208] on span "Es seguro de sí mismo y estable emocionalmente. Confía en sus habilidades y dec…" at bounding box center [527, 207] width 361 height 38
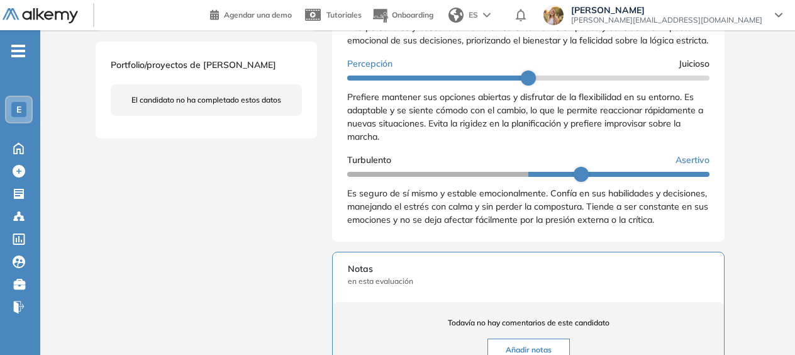
drag, startPoint x: 637, startPoint y: 208, endPoint x: 637, endPoint y: 218, distance: 10.1
click at [637, 218] on span "Es seguro de sí mismo y estable emocionalmente. Confía en sus habilidades y dec…" at bounding box center [527, 207] width 361 height 38
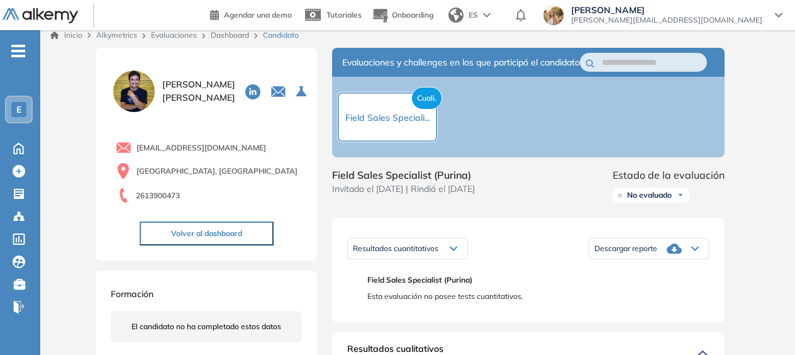
scroll to position [0, 0]
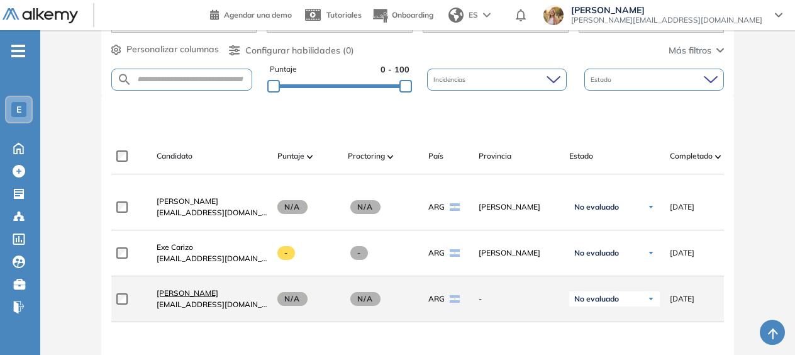
scroll to position [252, 0]
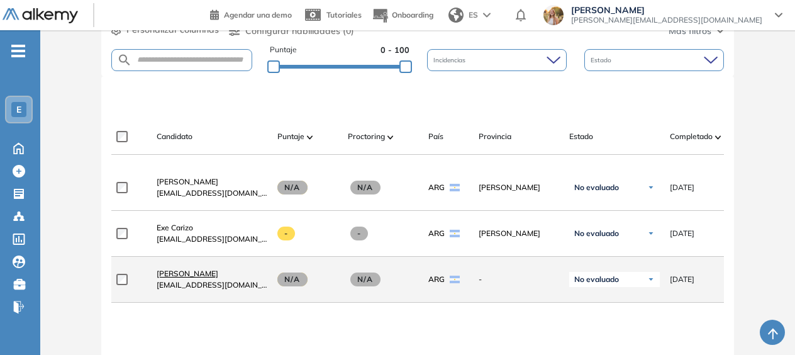
click at [193, 277] on span "[PERSON_NAME]" at bounding box center [188, 273] width 62 height 9
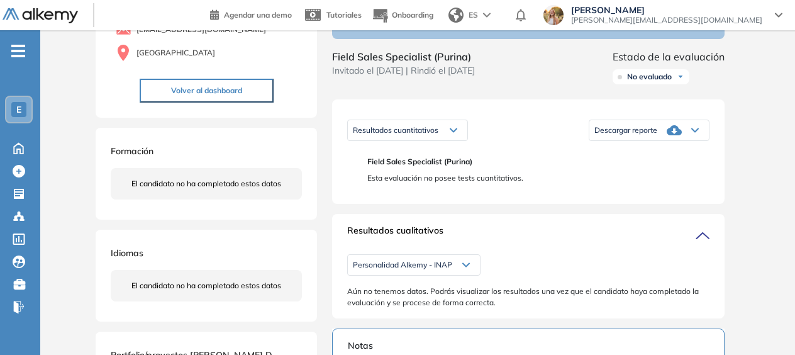
scroll to position [189, 0]
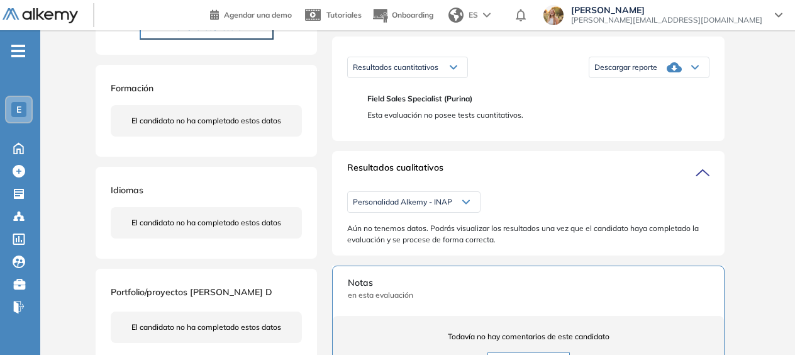
click at [472, 210] on div "Personalidad Alkemy - INAP" at bounding box center [414, 202] width 132 height 20
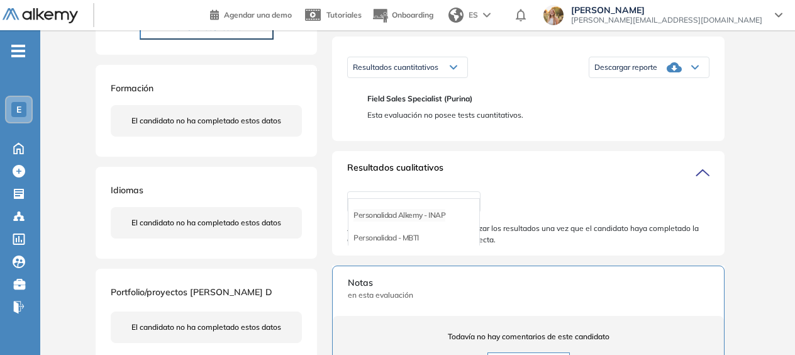
click at [434, 222] on li "Personalidad Alkemy - INAP" at bounding box center [400, 215] width 92 height 13
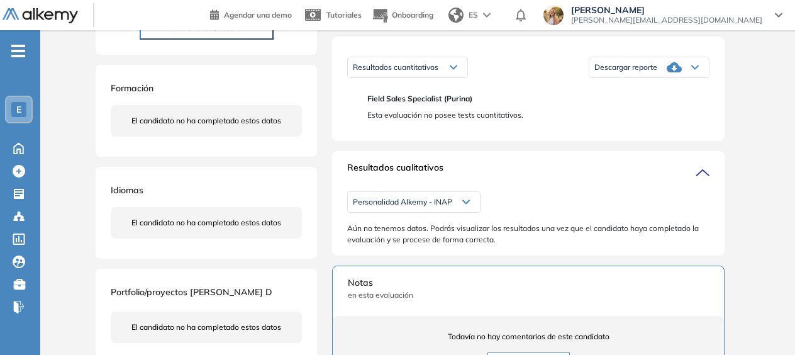
click at [472, 212] on div "Personalidad Alkemy - INAP" at bounding box center [414, 202] width 132 height 20
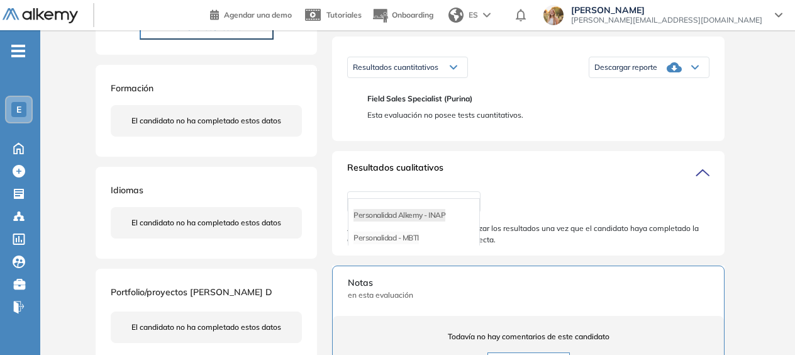
click at [408, 244] on li "Personalidad - MBTI" at bounding box center [386, 238] width 65 height 13
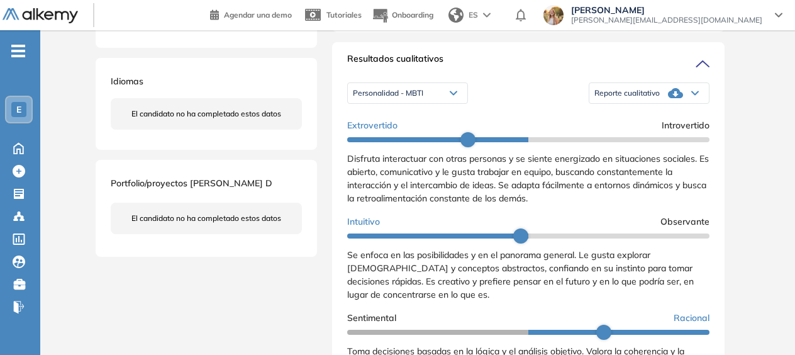
scroll to position [315, 0]
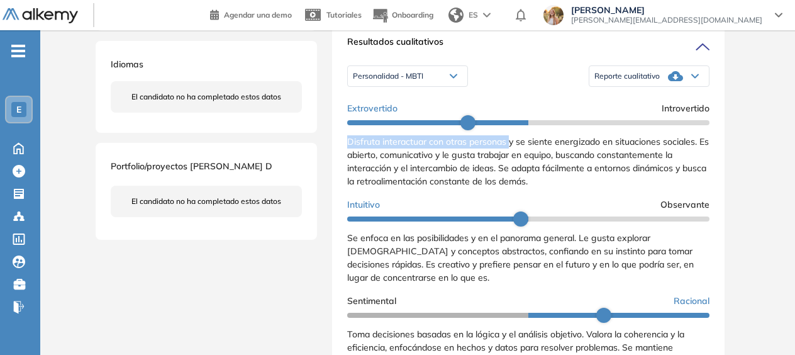
drag, startPoint x: 349, startPoint y: 154, endPoint x: 510, endPoint y: 157, distance: 160.5
click at [510, 157] on span "Disfruta interactuar con otras personas y se siente energizado en situaciones s…" at bounding box center [528, 161] width 362 height 51
click at [539, 158] on span "Disfruta interactuar con otras personas y se siente energizado en situaciones s…" at bounding box center [528, 161] width 362 height 51
drag, startPoint x: 352, startPoint y: 153, endPoint x: 700, endPoint y: 157, distance: 347.4
click at [700, 157] on div "Resultados cualitativos Personalidad - MBTI Personalidad Alkemy - INAP Personal…" at bounding box center [528, 196] width 393 height 342
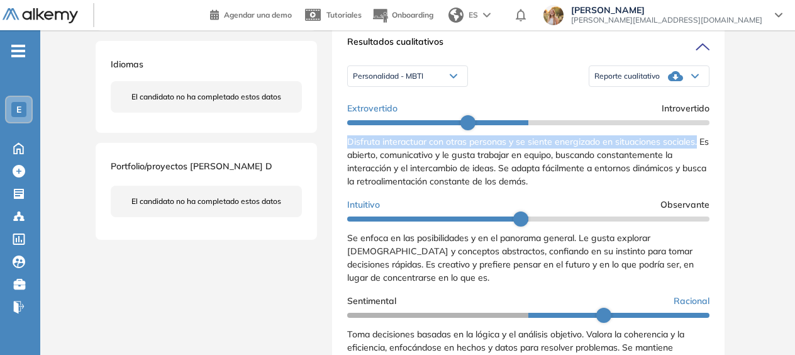
drag, startPoint x: 700, startPoint y: 157, endPoint x: 533, endPoint y: 155, distance: 166.8
click at [534, 155] on span "Disfruta interactuar con otras personas y se siente energizado en situaciones s…" at bounding box center [528, 161] width 362 height 51
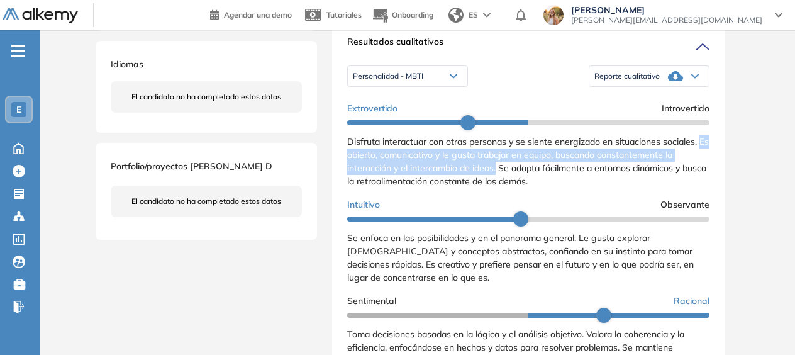
drag, startPoint x: 369, startPoint y: 166, endPoint x: 497, endPoint y: 178, distance: 128.9
click at [497, 178] on div "Resultados cualitativos Personalidad - MBTI Personalidad Alkemy - INAP Personal…" at bounding box center [528, 196] width 393 height 342
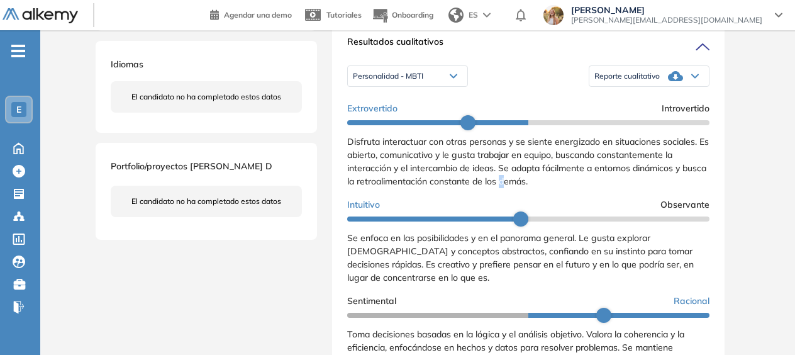
drag, startPoint x: 497, startPoint y: 178, endPoint x: 530, endPoint y: 189, distance: 34.4
click at [530, 188] on div "Disfruta interactuar con otras personas y se siente energizado en situaciones s…" at bounding box center [528, 161] width 362 height 53
drag, startPoint x: 530, startPoint y: 189, endPoint x: 621, endPoint y: 194, distance: 91.4
click at [621, 188] on div "Disfruta interactuar con otras personas y se siente energizado en situaciones s…" at bounding box center [528, 161] width 362 height 53
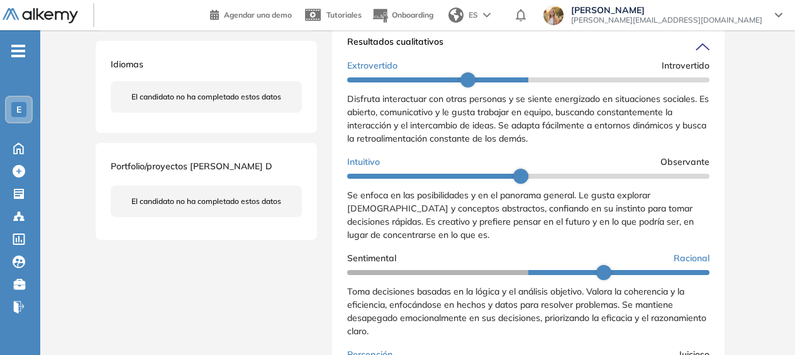
scroll to position [63, 0]
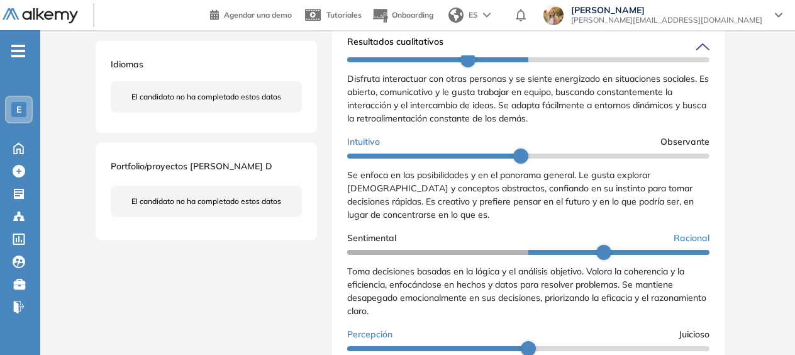
click at [574, 192] on div "Intuitivo Observante Se enfoca en las posibilidades y en el panorama general. L…" at bounding box center [528, 178] width 362 height 86
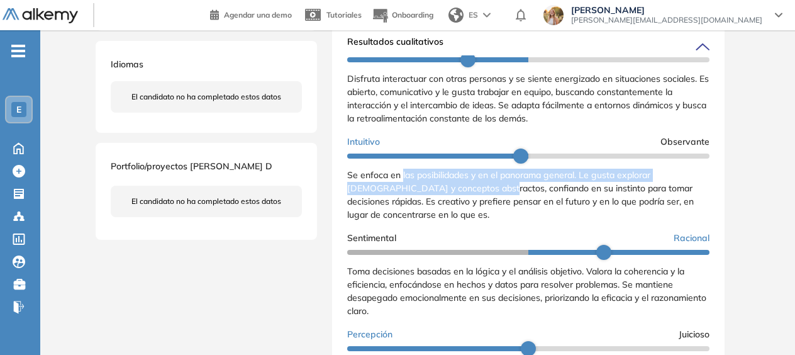
drag, startPoint x: 401, startPoint y: 185, endPoint x: 466, endPoint y: 204, distance: 66.9
click at [466, 204] on span "Se enfoca en las posibilidades y en el panorama general. Le gusta explorar [DEM…" at bounding box center [520, 194] width 347 height 51
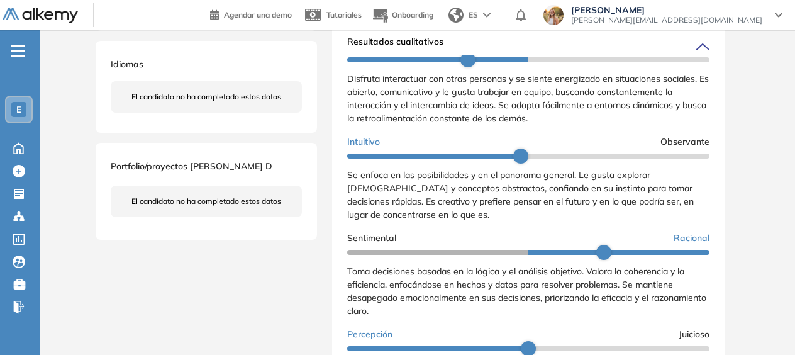
drag, startPoint x: 466, startPoint y: 204, endPoint x: 540, endPoint y: 223, distance: 76.6
click at [540, 222] on div "Se enfoca en las posibilidades y en el panorama general. Le gusta explorar [DEM…" at bounding box center [528, 195] width 362 height 53
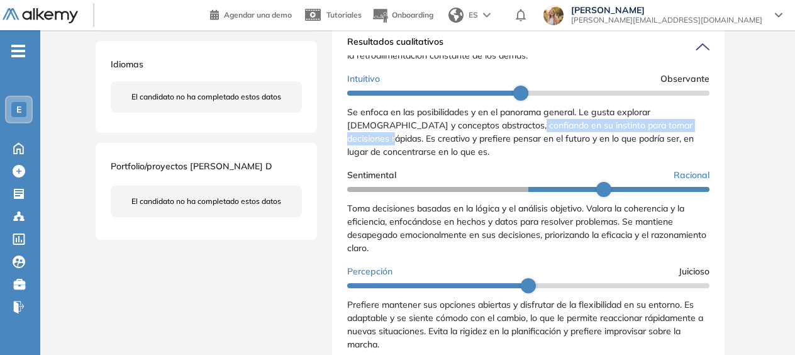
drag, startPoint x: 490, startPoint y: 132, endPoint x: 693, endPoint y: 140, distance: 203.4
click at [693, 140] on span "Se enfoca en las posibilidades y en el panorama general. Le gusta explorar [DEM…" at bounding box center [520, 131] width 347 height 51
click at [633, 145] on span "Se enfoca en las posibilidades y en el panorama general. Le gusta explorar [DEM…" at bounding box center [520, 131] width 347 height 51
drag, startPoint x: 513, startPoint y: 140, endPoint x: 697, endPoint y: 140, distance: 183.8
click at [697, 140] on div "Se enfoca en las posibilidades y en el panorama general. Le gusta explorar [DEM…" at bounding box center [528, 132] width 362 height 53
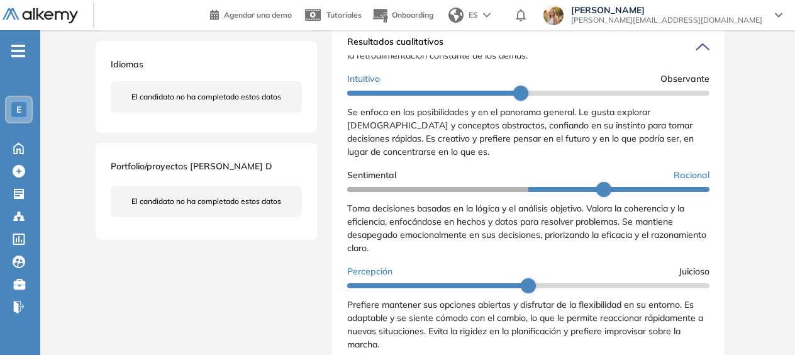
drag, startPoint x: 697, startPoint y: 140, endPoint x: 641, endPoint y: 146, distance: 55.7
click at [641, 146] on span "Se enfoca en las posibilidades y en el panorama general. Le gusta explorar [DEM…" at bounding box center [520, 131] width 347 height 51
drag, startPoint x: 344, startPoint y: 185, endPoint x: 700, endPoint y: 193, distance: 356.3
click at [700, 193] on div "Resultados cualitativos Personalidad - MBTI Personalidad Alkemy - INAP Personal…" at bounding box center [528, 196] width 393 height 342
drag, startPoint x: 700, startPoint y: 193, endPoint x: 621, endPoint y: 245, distance: 94.1
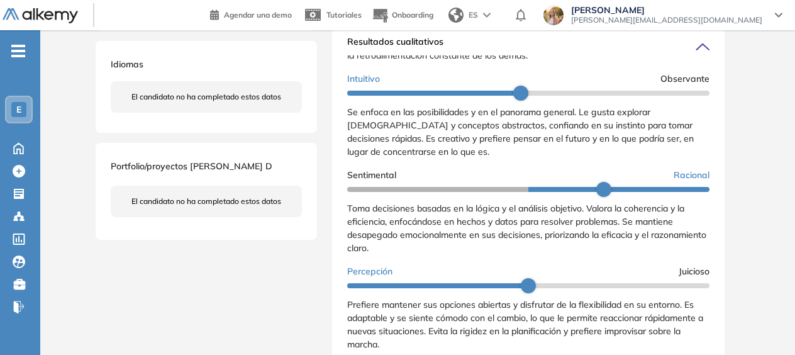
click at [624, 245] on span "Toma decisiones basadas en la lógica y el análisis objetivo. Valora la coherenc…" at bounding box center [526, 228] width 359 height 51
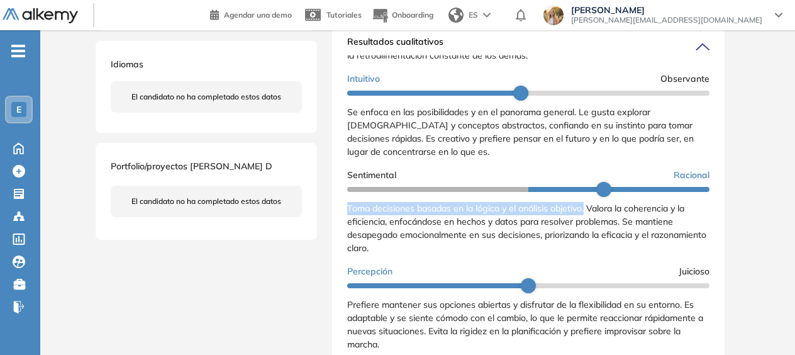
drag, startPoint x: 347, startPoint y: 215, endPoint x: 589, endPoint y: 224, distance: 241.8
click at [589, 224] on span "Toma decisiones basadas en la lógica y el análisis objetivo. Valora la coherenc…" at bounding box center [526, 228] width 359 height 51
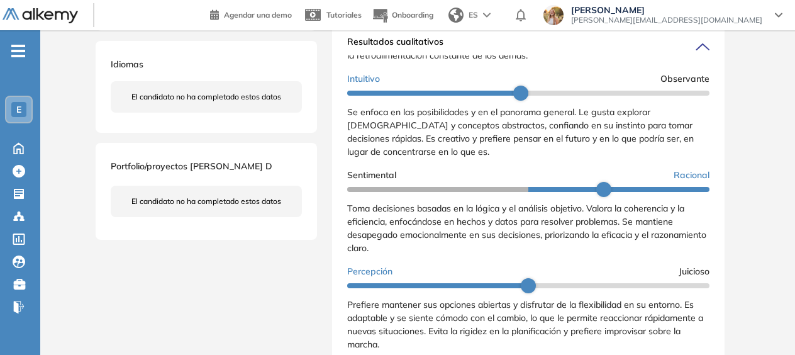
click at [410, 182] on div "Sentimental Racional" at bounding box center [528, 175] width 362 height 13
drag, startPoint x: 355, startPoint y: 180, endPoint x: 427, endPoint y: 185, distance: 72.5
click at [427, 185] on div "Extrovertido Introvertido Disfruta interactuar con otras personas y se siente e…" at bounding box center [528, 205] width 362 height 468
drag, startPoint x: 427, startPoint y: 185, endPoint x: 481, endPoint y: 225, distance: 67.0
click at [481, 225] on span "Toma decisiones basadas en la lógica y el análisis objetivo. Valora la coherenc…" at bounding box center [526, 228] width 359 height 51
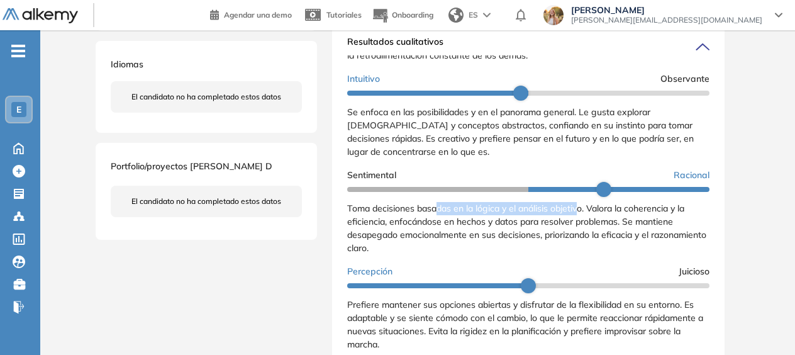
drag, startPoint x: 438, startPoint y: 215, endPoint x: 581, endPoint y: 223, distance: 143.7
click at [581, 223] on span "Toma decisiones basadas en la lógica y el análisis objetivo. Valora la coherenc…" at bounding box center [526, 228] width 359 height 51
drag, startPoint x: 581, startPoint y: 223, endPoint x: 570, endPoint y: 252, distance: 31.3
click at [570, 252] on div "Toma decisiones basadas en la lógica y el análisis objetivo. Valora la coherenc…" at bounding box center [528, 228] width 362 height 53
drag, startPoint x: 570, startPoint y: 252, endPoint x: 473, endPoint y: 240, distance: 97.0
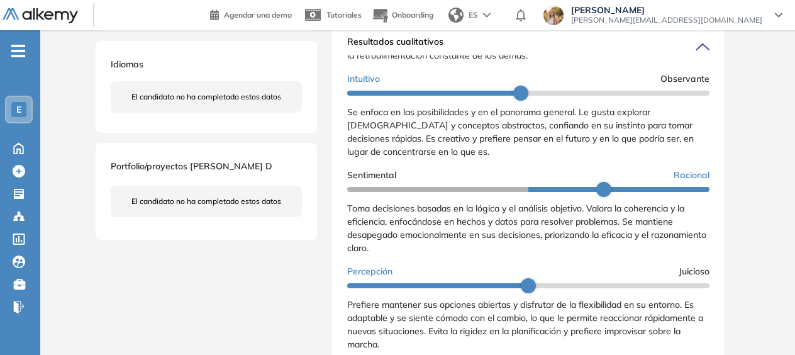
click at [473, 240] on div "Toma decisiones basadas en la lógica y el análisis objetivo. Valora la coherenc…" at bounding box center [528, 228] width 362 height 53
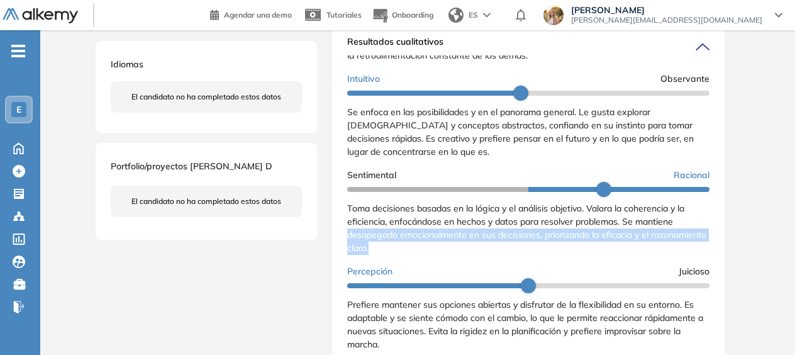
drag, startPoint x: 340, startPoint y: 250, endPoint x: 476, endPoint y: 268, distance: 137.7
click at [476, 268] on div "Resultados cualitativos Personalidad - MBTI Personalidad Alkemy - INAP Personal…" at bounding box center [528, 196] width 393 height 342
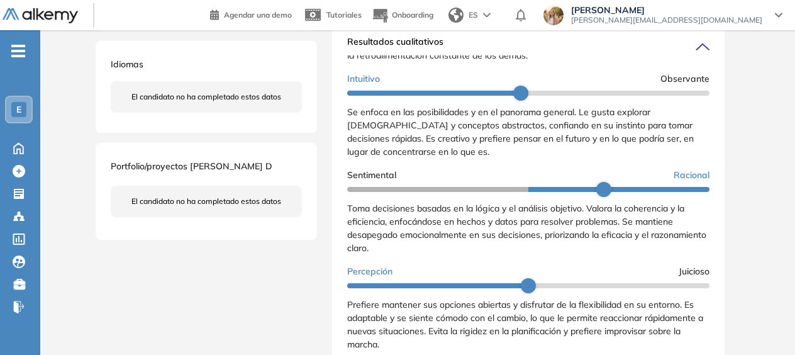
click at [687, 233] on div "Toma decisiones basadas en la lógica y el análisis objetivo. Valora la coherenc…" at bounding box center [528, 228] width 362 height 53
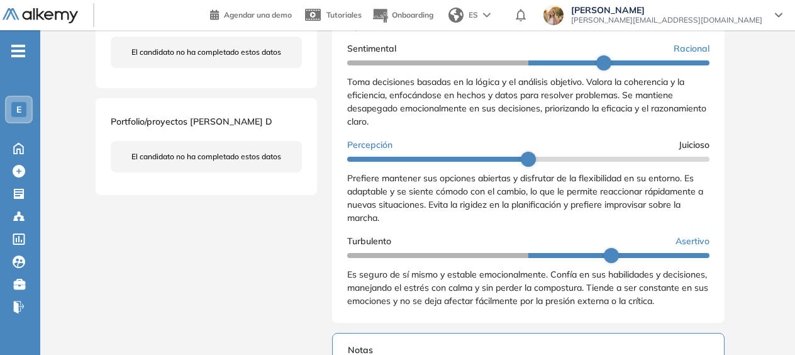
scroll to position [378, 0]
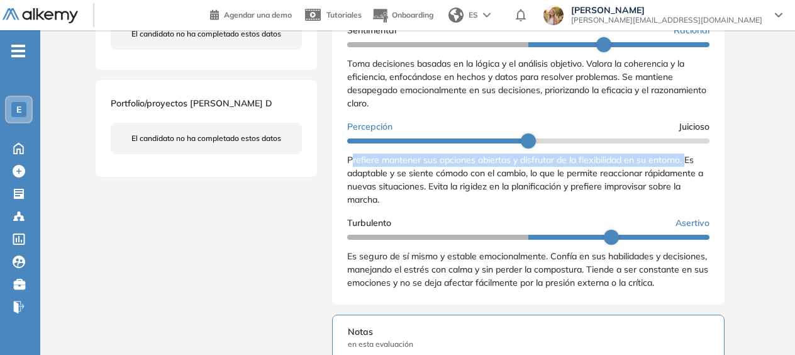
drag, startPoint x: 354, startPoint y: 160, endPoint x: 688, endPoint y: 161, distance: 334.8
click at [688, 161] on span "Prefiere mantener sus opciones abiertas y disfrutar de la flexibilidad en su en…" at bounding box center [525, 179] width 356 height 51
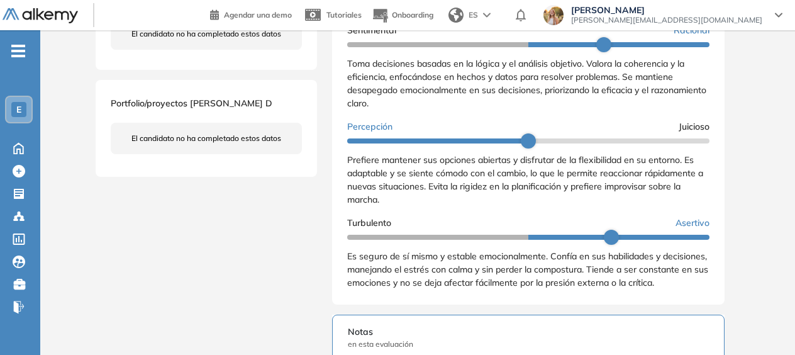
drag, startPoint x: 688, startPoint y: 161, endPoint x: 466, endPoint y: 182, distance: 223.8
click at [466, 182] on span "Prefiere mantener sus opciones abiertas y disfrutar de la flexibilidad en su en…" at bounding box center [525, 179] width 356 height 51
drag, startPoint x: 466, startPoint y: 182, endPoint x: 351, endPoint y: 174, distance: 114.9
click at [351, 174] on span "Prefiere mantener sus opciones abiertas y disfrutar de la flexibilidad en su en…" at bounding box center [525, 179] width 356 height 51
drag, startPoint x: 344, startPoint y: 174, endPoint x: 529, endPoint y: 175, distance: 185.0
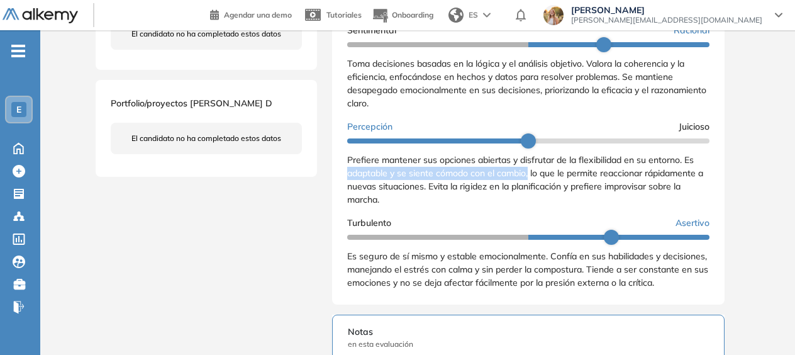
click at [529, 175] on div "Resultados cualitativos Personalidad - MBTI Personalidad Alkemy - INAP Personal…" at bounding box center [528, 133] width 393 height 342
drag, startPoint x: 529, startPoint y: 175, endPoint x: 538, endPoint y: 195, distance: 22.0
click at [538, 195] on div "Prefiere mantener sus opciones abiertas y disfrutar de la flexibilidad en su en…" at bounding box center [528, 180] width 362 height 53
drag, startPoint x: 529, startPoint y: 172, endPoint x: 344, endPoint y: 172, distance: 185.0
click at [343, 172] on div "Resultados cualitativos Personalidad - MBTI Personalidad Alkemy - INAP Personal…" at bounding box center [528, 133] width 393 height 342
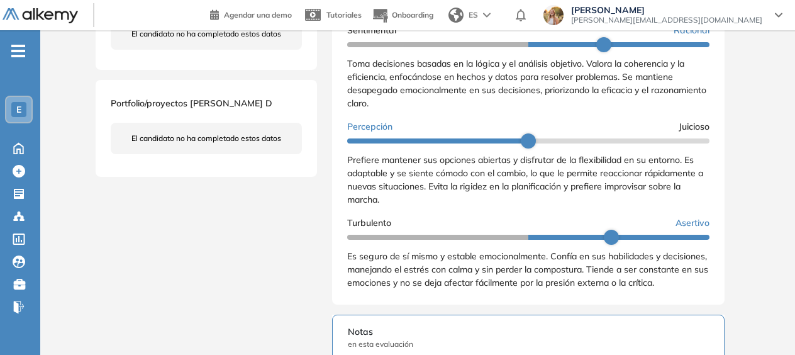
drag, startPoint x: 344, startPoint y: 172, endPoint x: 442, endPoint y: 201, distance: 102.2
click at [442, 201] on div "Prefiere mantener sus opciones abiertas y disfrutar de la flexibilidad en su en…" at bounding box center [528, 180] width 362 height 53
drag, startPoint x: 530, startPoint y: 174, endPoint x: 347, endPoint y: 167, distance: 182.6
click at [347, 167] on span "Prefiere mantener sus opciones abiertas y disfrutar de la flexibilidad en su en…" at bounding box center [525, 179] width 356 height 51
drag, startPoint x: 347, startPoint y: 167, endPoint x: 484, endPoint y: 196, distance: 139.6
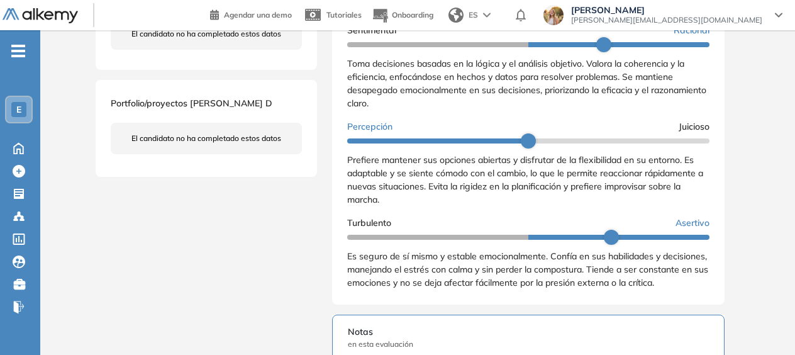
click at [482, 196] on div "Prefiere mantener sus opciones abiertas y disfrutar de la flexibilidad en su en…" at bounding box center [528, 180] width 362 height 53
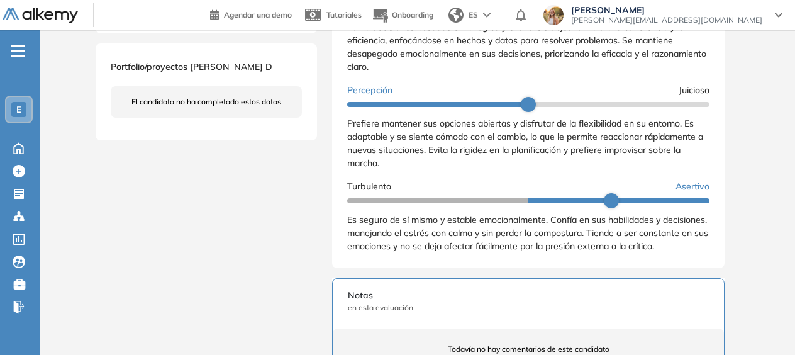
scroll to position [441, 0]
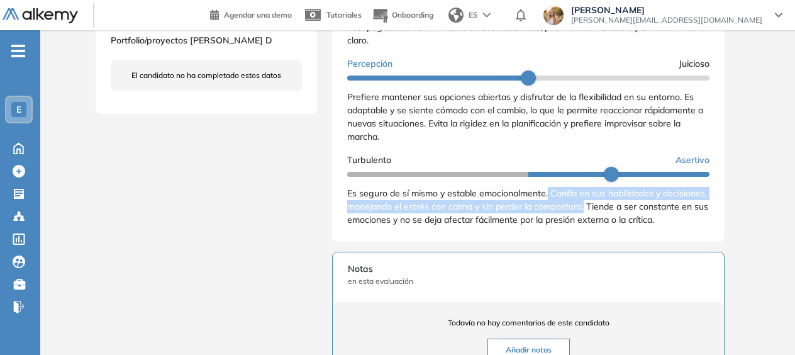
drag, startPoint x: 549, startPoint y: 186, endPoint x: 633, endPoint y: 210, distance: 87.0
click at [633, 210] on span "Es seguro de sí mismo y estable emocionalmente. Confía en sus habilidades y dec…" at bounding box center [527, 207] width 361 height 38
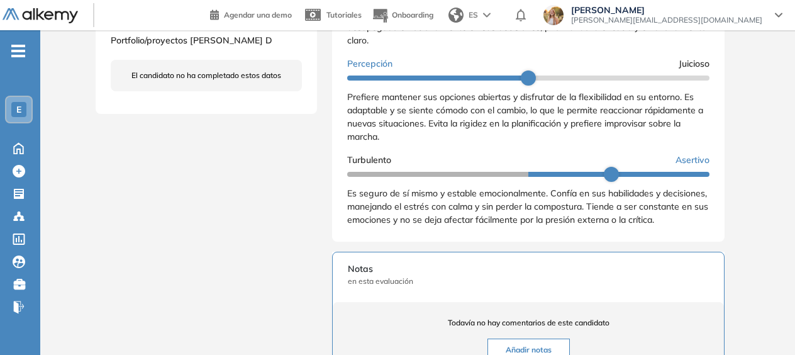
drag, startPoint x: 633, startPoint y: 210, endPoint x: 631, endPoint y: 225, distance: 15.3
click at [631, 225] on div "Es seguro de sí mismo y estable emocionalmente. Confía en sus habilidades y dec…" at bounding box center [528, 207] width 362 height 40
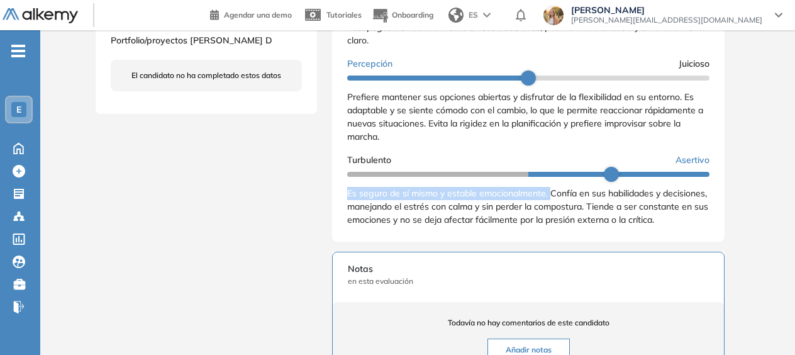
drag, startPoint x: 345, startPoint y: 191, endPoint x: 550, endPoint y: 194, distance: 204.5
click at [550, 194] on div "Resultados cualitativos Personalidad - MBTI Personalidad Alkemy - INAP Personal…" at bounding box center [528, 70] width 393 height 342
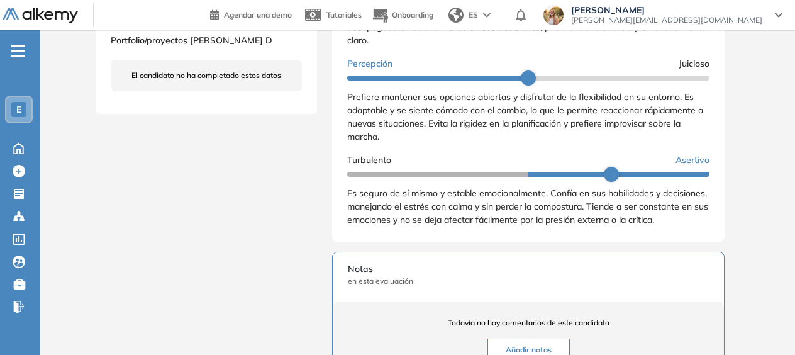
drag, startPoint x: 550, startPoint y: 194, endPoint x: 622, endPoint y: 211, distance: 73.7
click at [620, 216] on span "Es seguro de sí mismo y estable emocionalmente. Confía en sus habilidades y dec…" at bounding box center [527, 207] width 361 height 38
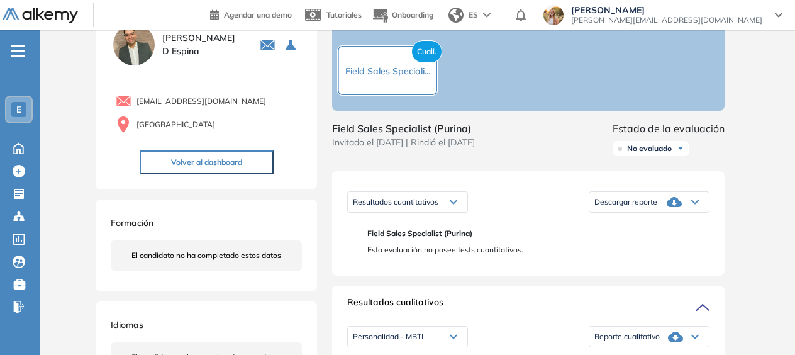
scroll to position [0, 0]
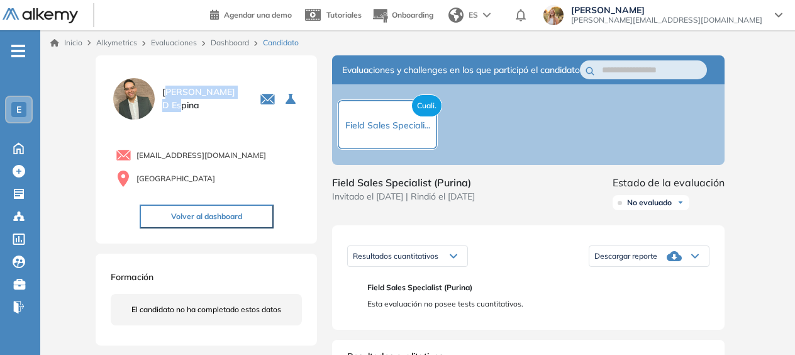
drag, startPoint x: 202, startPoint y: 96, endPoint x: 206, endPoint y: 104, distance: 9.9
click at [206, 104] on span "[PERSON_NAME]" at bounding box center [203, 99] width 82 height 26
drag, startPoint x: 206, startPoint y: 104, endPoint x: 240, endPoint y: 145, distance: 52.7
click at [240, 145] on div "[EMAIL_ADDRESS][DOMAIN_NAME] [GEOGRAPHIC_DATA]" at bounding box center [206, 165] width 191 height 47
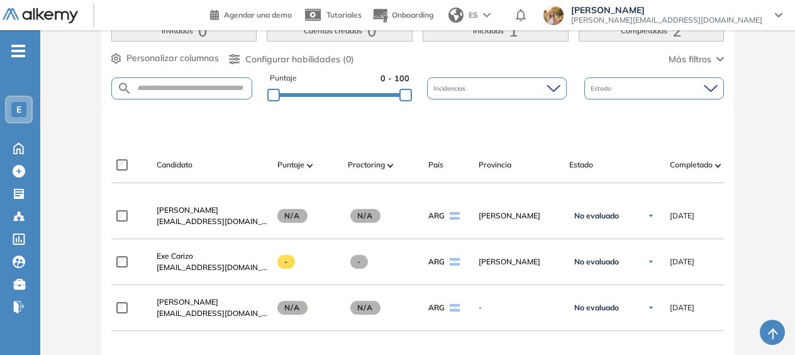
scroll to position [252, 0]
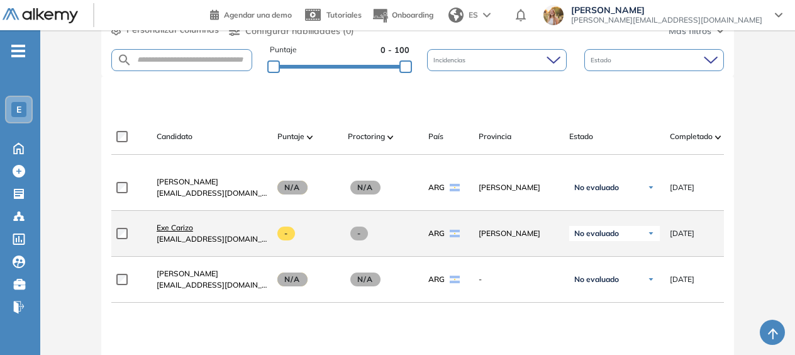
click at [177, 229] on span "Exe Carizo" at bounding box center [175, 227] width 36 height 9
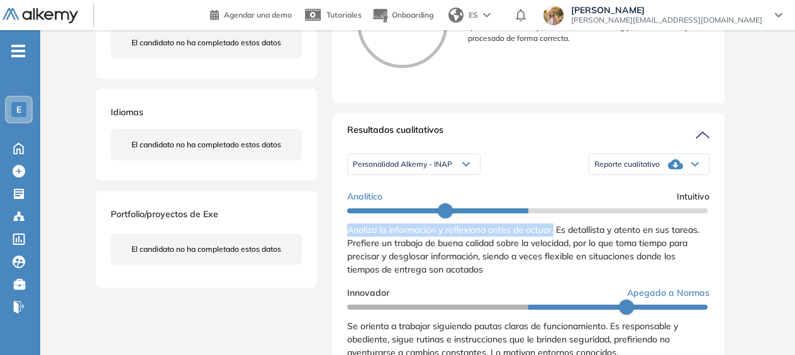
drag, startPoint x: 345, startPoint y: 242, endPoint x: 558, endPoint y: 245, distance: 212.1
click at [558, 245] on div "Resultados cualitativos Personalidad Alkemy - INAP Personalidad Alkemy - INAP P…" at bounding box center [528, 284] width 393 height 342
drag, startPoint x: 558, startPoint y: 245, endPoint x: 484, endPoint y: 123, distance: 142.6
click at [484, 123] on div "Evaluaciones y challenges en los que participó el candidato Cuali. Field Sales …" at bounding box center [528, 280] width 423 height 1079
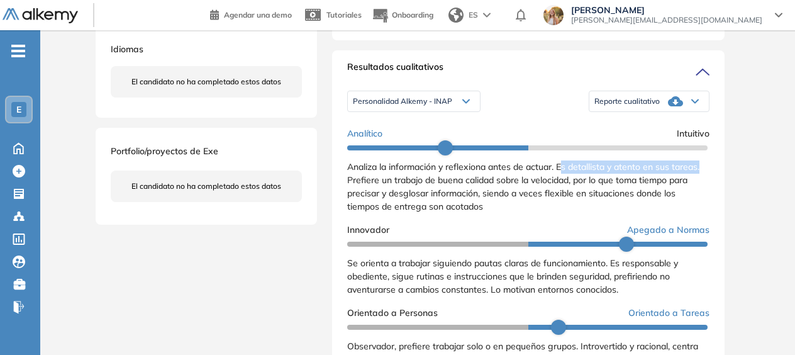
drag, startPoint x: 564, startPoint y: 179, endPoint x: 707, endPoint y: 176, distance: 142.2
click at [707, 176] on div "Personalidad Alkemy - INAP Personalidad Alkemy - INAP Personalidad - MBTI Repor…" at bounding box center [528, 232] width 362 height 302
drag, startPoint x: 707, startPoint y: 176, endPoint x: 517, endPoint y: 193, distance: 190.8
click at [530, 193] on span "Analiza la información y reflexiona antes de actuar. Es detallista y atento en …" at bounding box center [523, 186] width 352 height 51
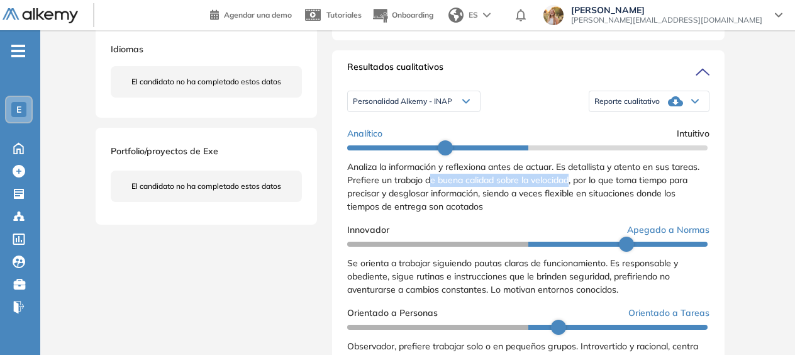
drag, startPoint x: 456, startPoint y: 191, endPoint x: 571, endPoint y: 189, distance: 115.8
click at [571, 189] on span "Analiza la información y reflexiona antes de actuar. Es detallista y atento en …" at bounding box center [523, 186] width 352 height 51
drag, startPoint x: 571, startPoint y: 189, endPoint x: 552, endPoint y: 224, distance: 40.3
click at [553, 213] on div "Analiza la información y reflexiona antes de actuar. Es detallista y atento en …" at bounding box center [528, 186] width 362 height 53
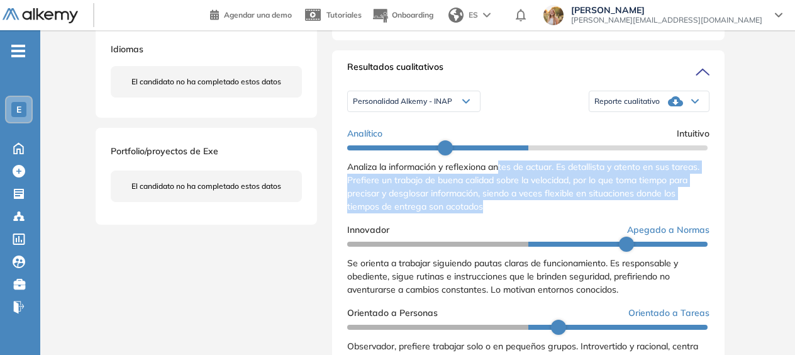
drag, startPoint x: 501, startPoint y: 182, endPoint x: 545, endPoint y: 225, distance: 61.9
click at [545, 225] on div "Analítico Intuitivo Analiza la información y reflexiona antes de actuar. Es det…" at bounding box center [528, 281] width 362 height 319
drag, startPoint x: 545, startPoint y: 225, endPoint x: 510, endPoint y: 199, distance: 44.1
click at [510, 199] on div "Analiza la información y reflexiona antes de actuar. Es detallista y atento en …" at bounding box center [528, 186] width 362 height 53
click at [508, 169] on div "Analítico Intuitivo Analiza la información y reflexiona antes de actuar. Es det…" at bounding box center [528, 170] width 362 height 86
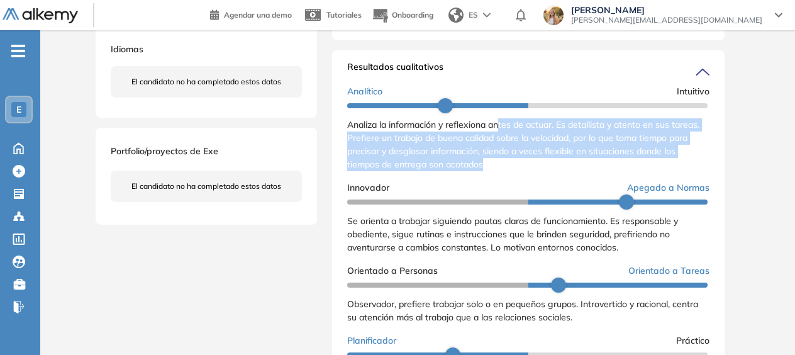
scroll to position [59, 0]
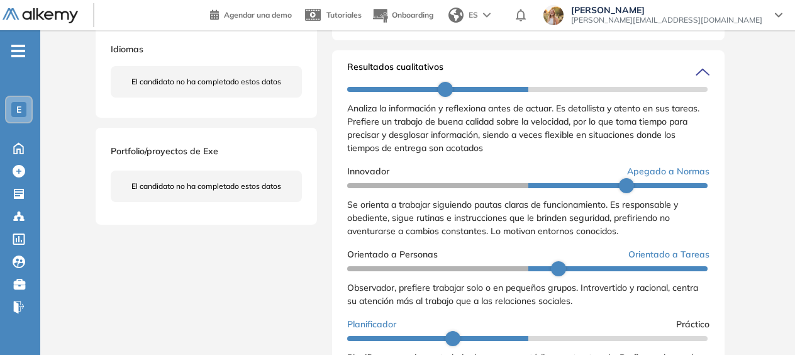
click at [529, 228] on span "Se orienta a trabajar siguiendo pautas claras de funcionamiento. Es responsable…" at bounding box center [512, 218] width 331 height 38
click at [486, 214] on span "Se orienta a trabajar siguiendo pautas claras de funcionamiento. Es responsable…" at bounding box center [512, 218] width 331 height 38
drag, startPoint x: 486, startPoint y: 214, endPoint x: 573, endPoint y: 219, distance: 87.0
click at [573, 219] on span "Se orienta a trabajar siguiendo pautas claras de funcionamiento. Es responsable…" at bounding box center [512, 218] width 331 height 38
drag, startPoint x: 468, startPoint y: 215, endPoint x: 610, endPoint y: 218, distance: 142.2
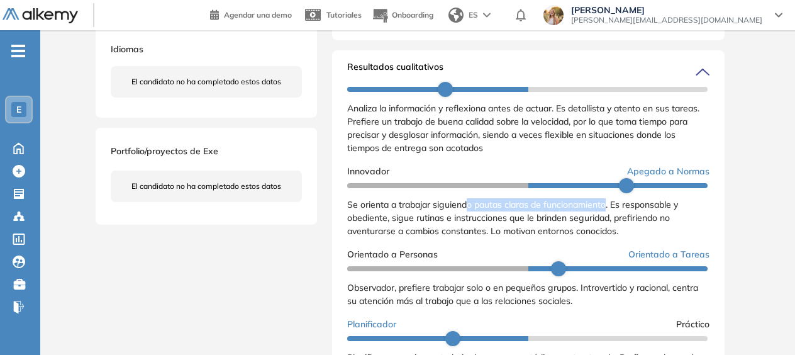
click at [610, 218] on span "Se orienta a trabajar siguiendo pautas claras de funcionamiento. Es responsable…" at bounding box center [512, 218] width 331 height 38
drag, startPoint x: 610, startPoint y: 218, endPoint x: 477, endPoint y: 222, distance: 133.5
click at [480, 223] on div "Se orienta a trabajar siguiendo pautas claras de funcionamiento. Es responsable…" at bounding box center [528, 218] width 362 height 40
drag, startPoint x: 477, startPoint y: 222, endPoint x: 439, endPoint y: 216, distance: 38.9
click at [439, 216] on span "Se orienta a trabajar siguiendo pautas claras de funcionamiento. Es responsable…" at bounding box center [512, 218] width 331 height 38
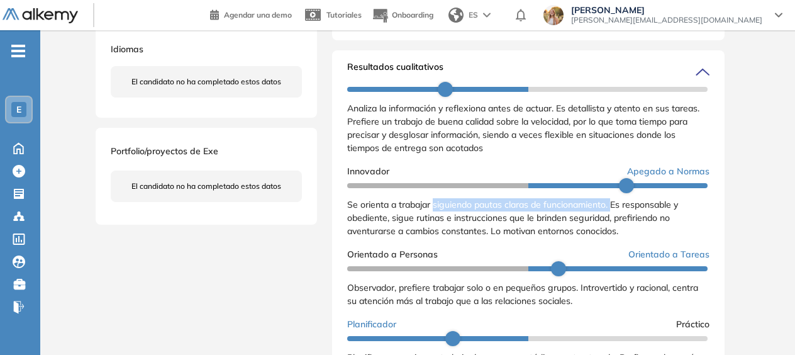
drag, startPoint x: 436, startPoint y: 215, endPoint x: 614, endPoint y: 216, distance: 178.1
click at [614, 216] on span "Se orienta a trabajar siguiendo pautas claras de funcionamiento. Es responsable…" at bounding box center [512, 218] width 331 height 38
drag, startPoint x: 614, startPoint y: 216, endPoint x: 632, endPoint y: 234, distance: 25.4
click at [632, 234] on span "Se orienta a trabajar siguiendo pautas claras de funcionamiento. Es responsable…" at bounding box center [512, 218] width 331 height 38
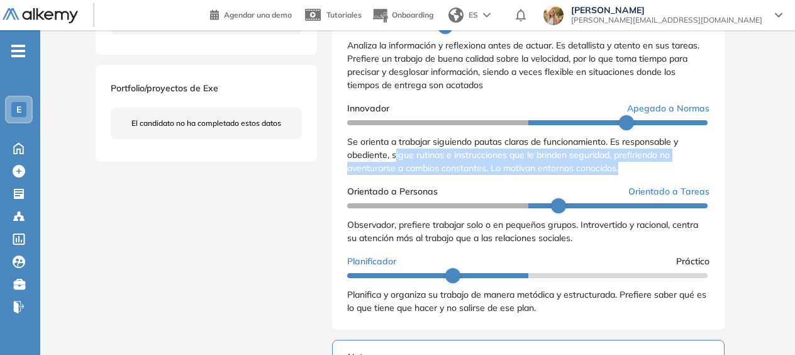
drag, startPoint x: 395, startPoint y: 170, endPoint x: 629, endPoint y: 181, distance: 234.4
click at [629, 175] on div "Se orienta a trabajar siguiendo pautas claras de funcionamiento. Es responsable…" at bounding box center [528, 155] width 362 height 40
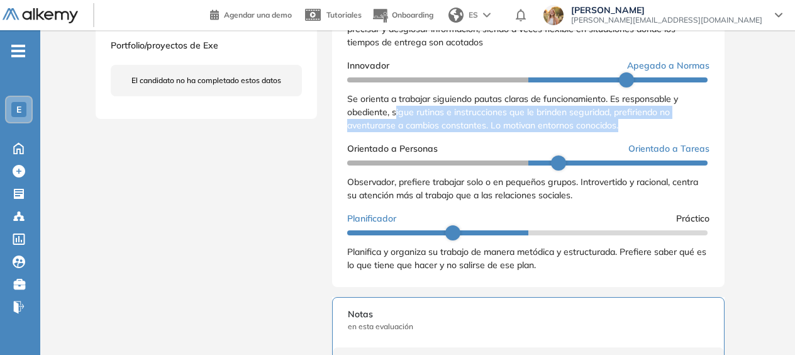
scroll to position [503, 0]
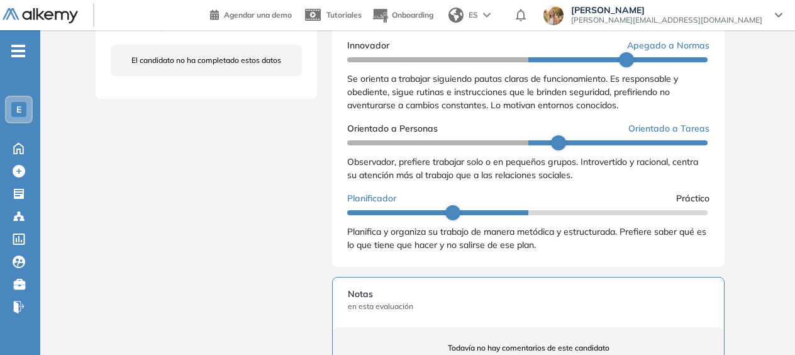
click at [569, 181] on span "Observador, prefiere trabajar solo o en pequeños grupos. Introvertido y raciona…" at bounding box center [522, 168] width 351 height 25
drag, startPoint x: 345, startPoint y: 172, endPoint x: 398, endPoint y: 174, distance: 52.9
click at [398, 174] on div "Resultados cualitativos Personalidad Alkemy - INAP Personalidad Alkemy - INAP P…" at bounding box center [528, 95] width 393 height 342
drag, startPoint x: 398, startPoint y: 174, endPoint x: 405, endPoint y: 179, distance: 8.9
click at [405, 179] on div "Observador, prefiere trabajar solo o en pequeños grupos. Introvertido y raciona…" at bounding box center [528, 168] width 362 height 26
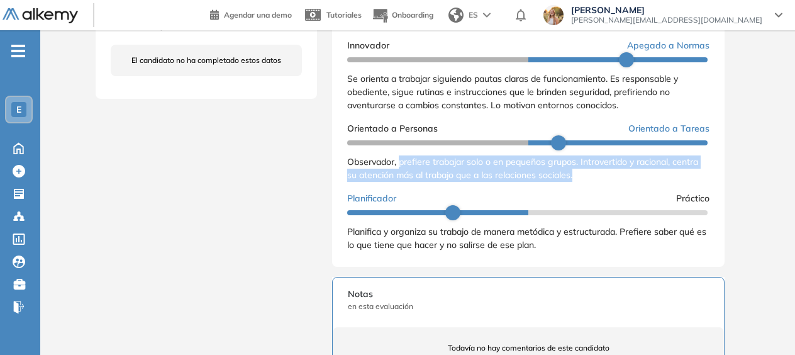
drag, startPoint x: 399, startPoint y: 172, endPoint x: 678, endPoint y: 186, distance: 279.8
click at [678, 182] on div "Observador, prefiere trabajar solo o en pequeños grupos. Introvertido y raciona…" at bounding box center [528, 168] width 362 height 26
drag, startPoint x: 678, startPoint y: 186, endPoint x: 632, endPoint y: 188, distance: 46.0
click at [632, 182] on div "Observador, prefiere trabajar solo o en pequeños grupos. Introvertido y raciona…" at bounding box center [528, 168] width 362 height 26
click at [613, 198] on div "Analítico Intuitivo Analiza la información y reflexiona antes de actuar. Es det…" at bounding box center [528, 97] width 362 height 319
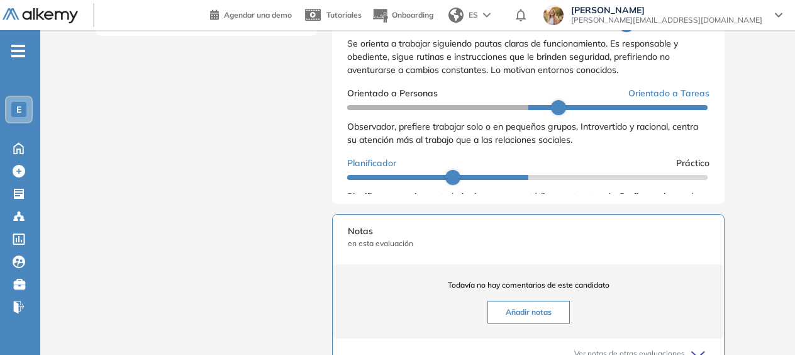
scroll to position [59, 0]
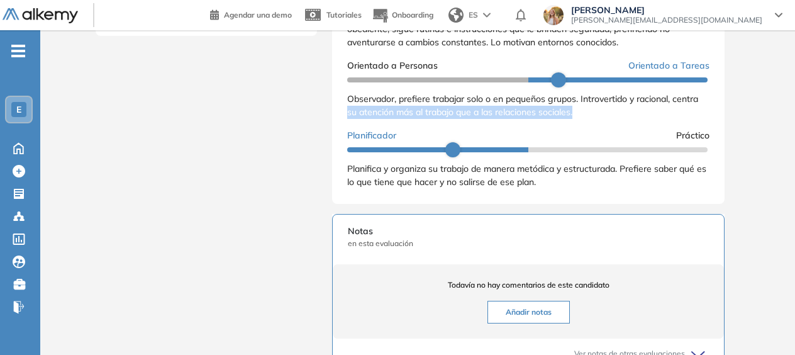
drag, startPoint x: 343, startPoint y: 126, endPoint x: 579, endPoint y: 129, distance: 236.0
click at [579, 129] on div "Resultados cualitativos Personalidad Alkemy - INAP Personalidad Alkemy - INAP P…" at bounding box center [528, 33] width 393 height 342
click at [471, 119] on div "Observador, prefiere trabajar solo o en pequeños grupos. Introvertido y raciona…" at bounding box center [528, 106] width 362 height 26
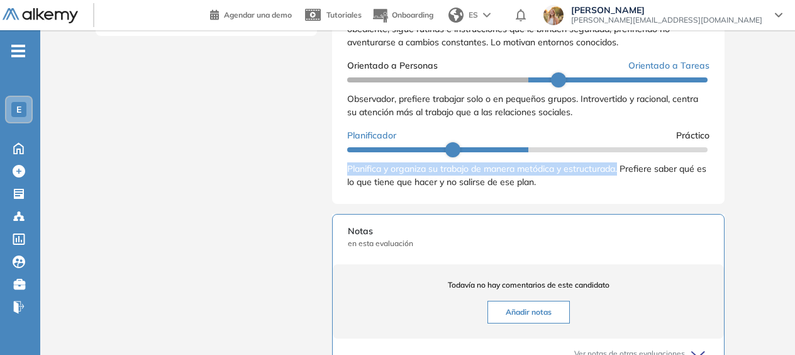
drag, startPoint x: 341, startPoint y: 182, endPoint x: 623, endPoint y: 181, distance: 281.9
click at [623, 181] on div "Resultados cualitativos Personalidad Alkemy - INAP Personalidad Alkemy - INAP P…" at bounding box center [528, 33] width 393 height 342
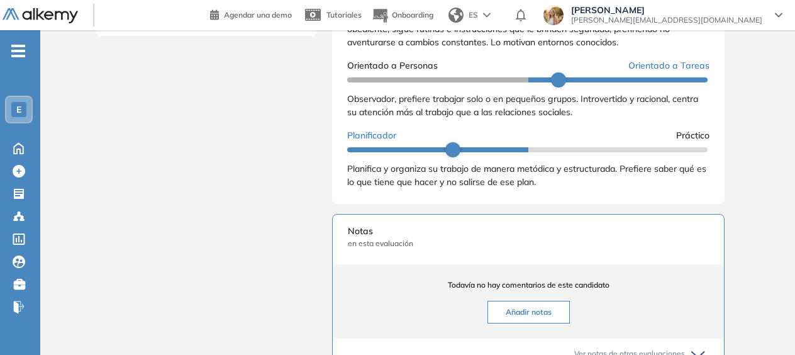
drag, startPoint x: 623, startPoint y: 181, endPoint x: 625, endPoint y: 193, distance: 11.5
click at [625, 189] on div "Planifica y organiza su trabajo de manera metódica y estructurada. Prefiere sab…" at bounding box center [528, 175] width 362 height 26
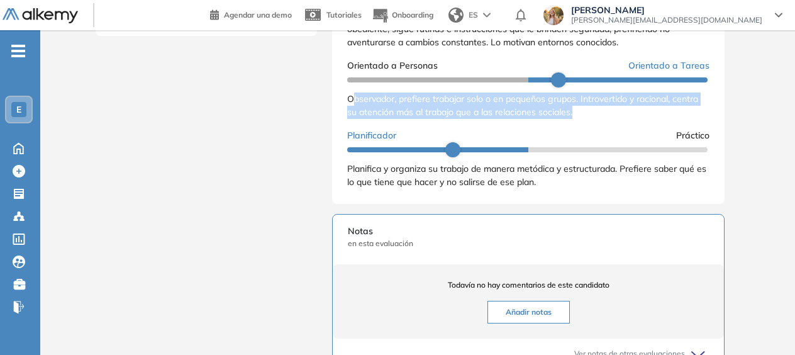
drag, startPoint x: 356, startPoint y: 108, endPoint x: 593, endPoint y: 132, distance: 237.8
click at [593, 132] on div "Analítico Intuitivo Analiza la información y reflexiona antes de actuar. Es det…" at bounding box center [528, 34] width 362 height 319
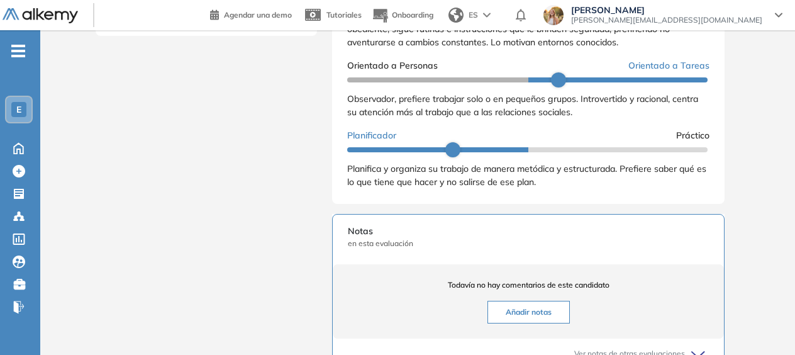
drag, startPoint x: 593, startPoint y: 132, endPoint x: 609, endPoint y: 140, distance: 18.3
click at [609, 140] on div "Analítico Intuitivo Analiza la información y reflexiona antes de actuar. Es det…" at bounding box center [528, 34] width 362 height 319
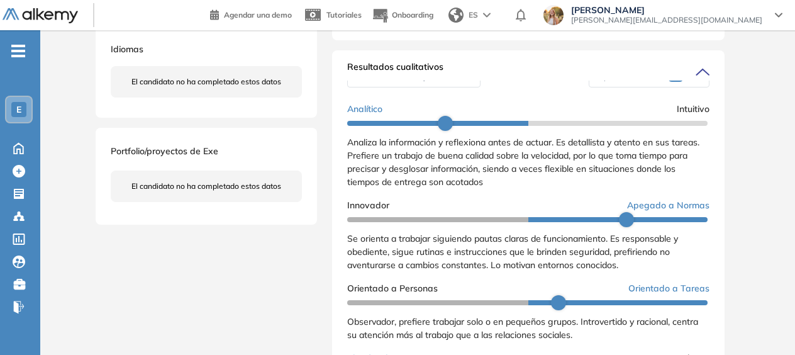
scroll to position [0, 0]
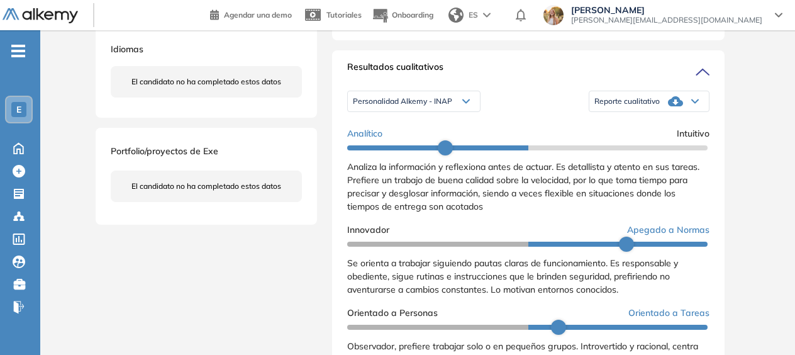
click at [463, 104] on icon at bounding box center [467, 101] width 8 height 5
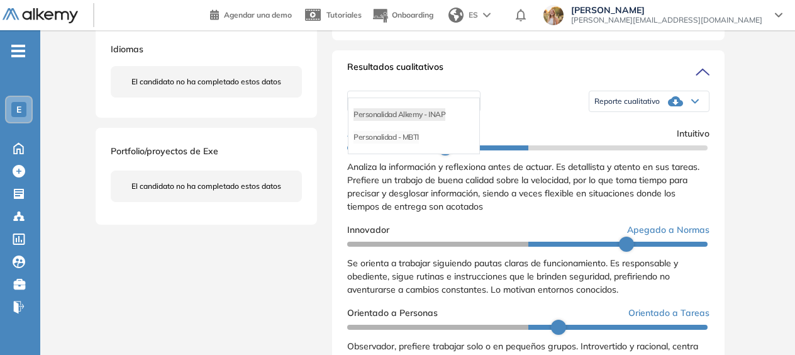
click at [401, 143] on li "Personalidad - MBTI" at bounding box center [386, 137] width 65 height 13
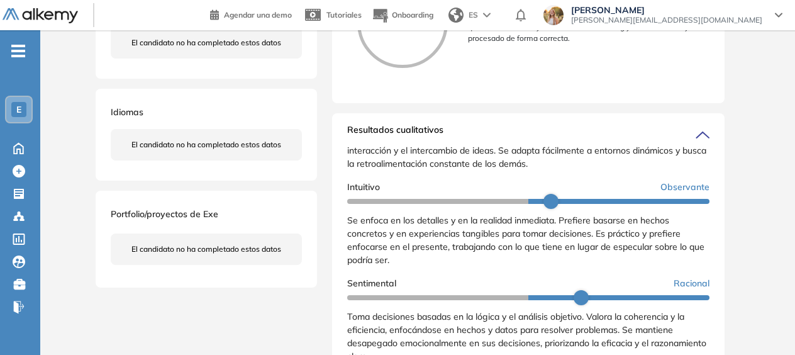
scroll to position [126, 0]
